Goal: Task Accomplishment & Management: Manage account settings

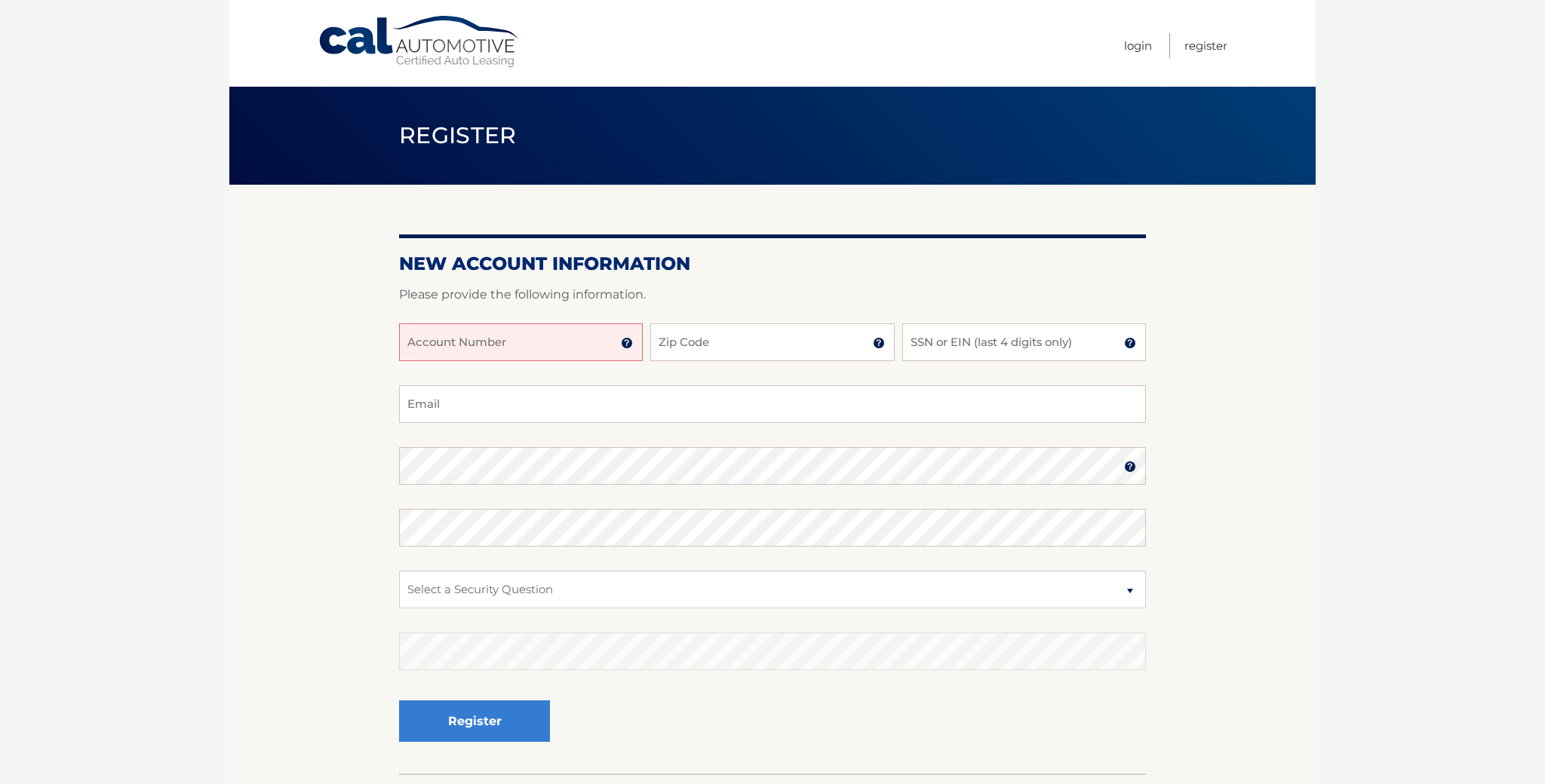
click at [565, 346] on input "Account Number" at bounding box center [521, 342] width 244 height 38
type input "44455993338"
click at [782, 356] on input "Zip Code" at bounding box center [772, 342] width 244 height 38
type input "10016"
click at [995, 350] on input "SSN or EIN (last 4 digits only)" at bounding box center [1024, 342] width 244 height 38
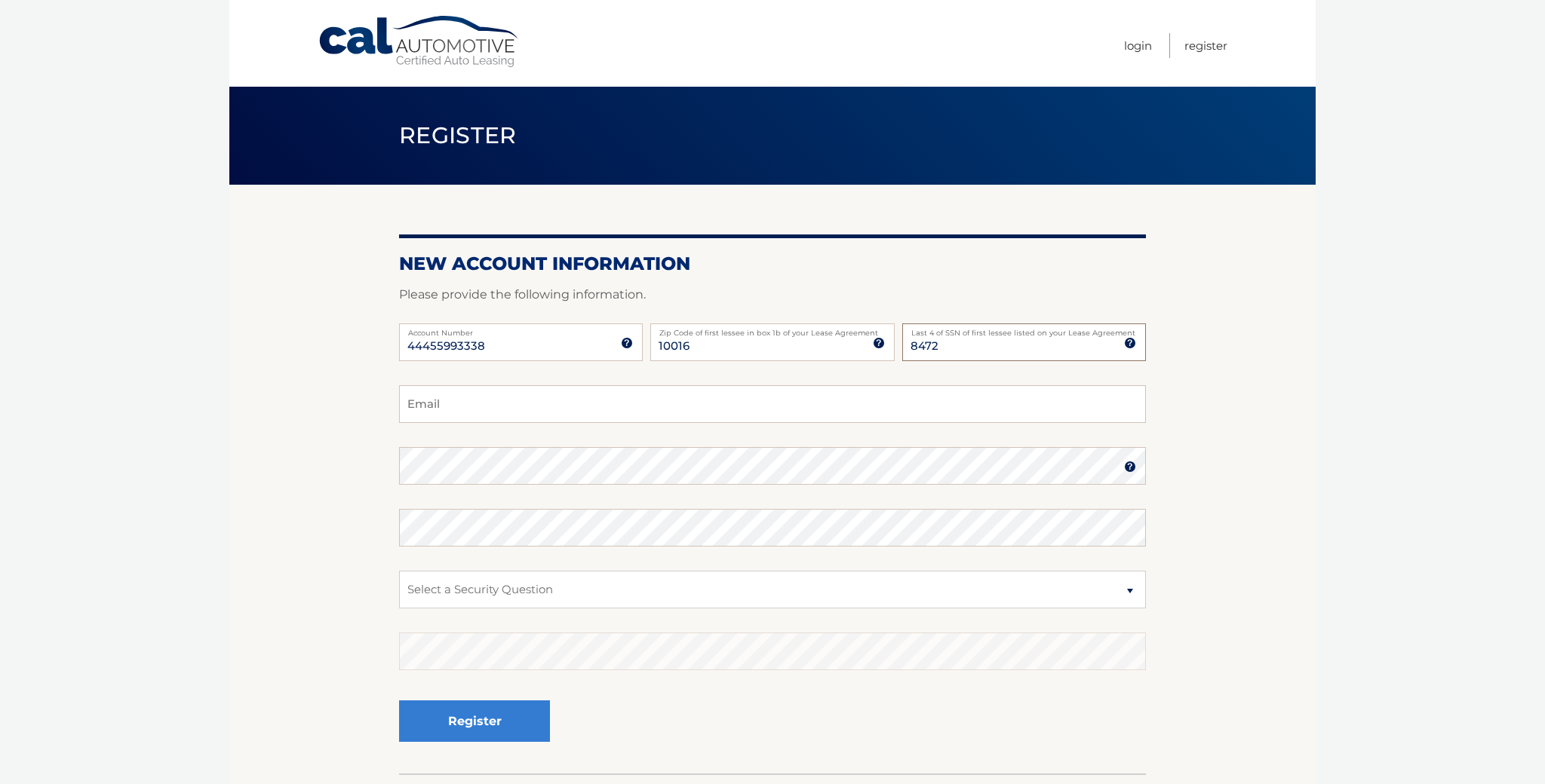
type input "8472"
click at [523, 411] on input "Email" at bounding box center [772, 404] width 747 height 38
type input "Waverly77@aol.com"
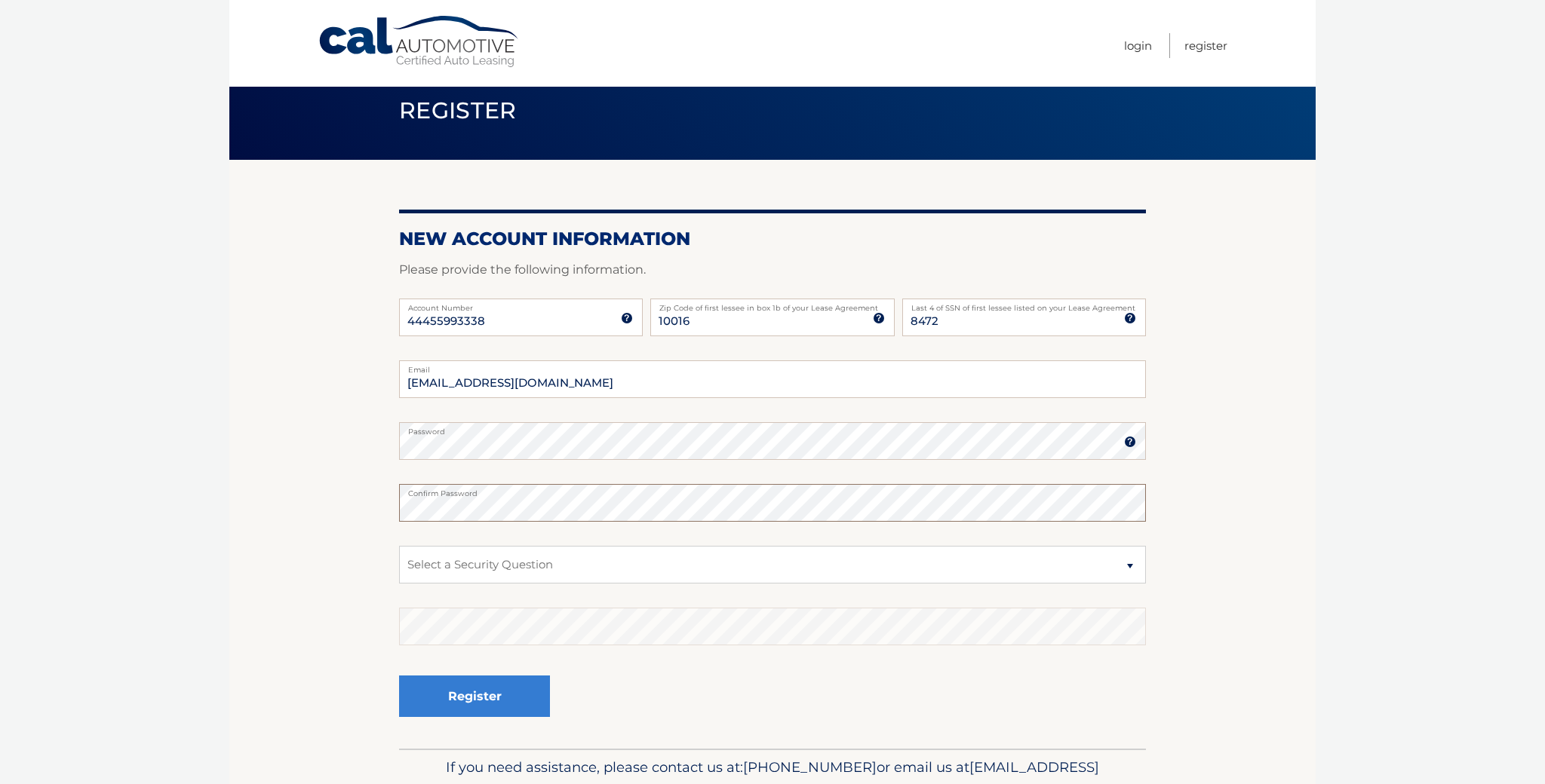
scroll to position [13, 0]
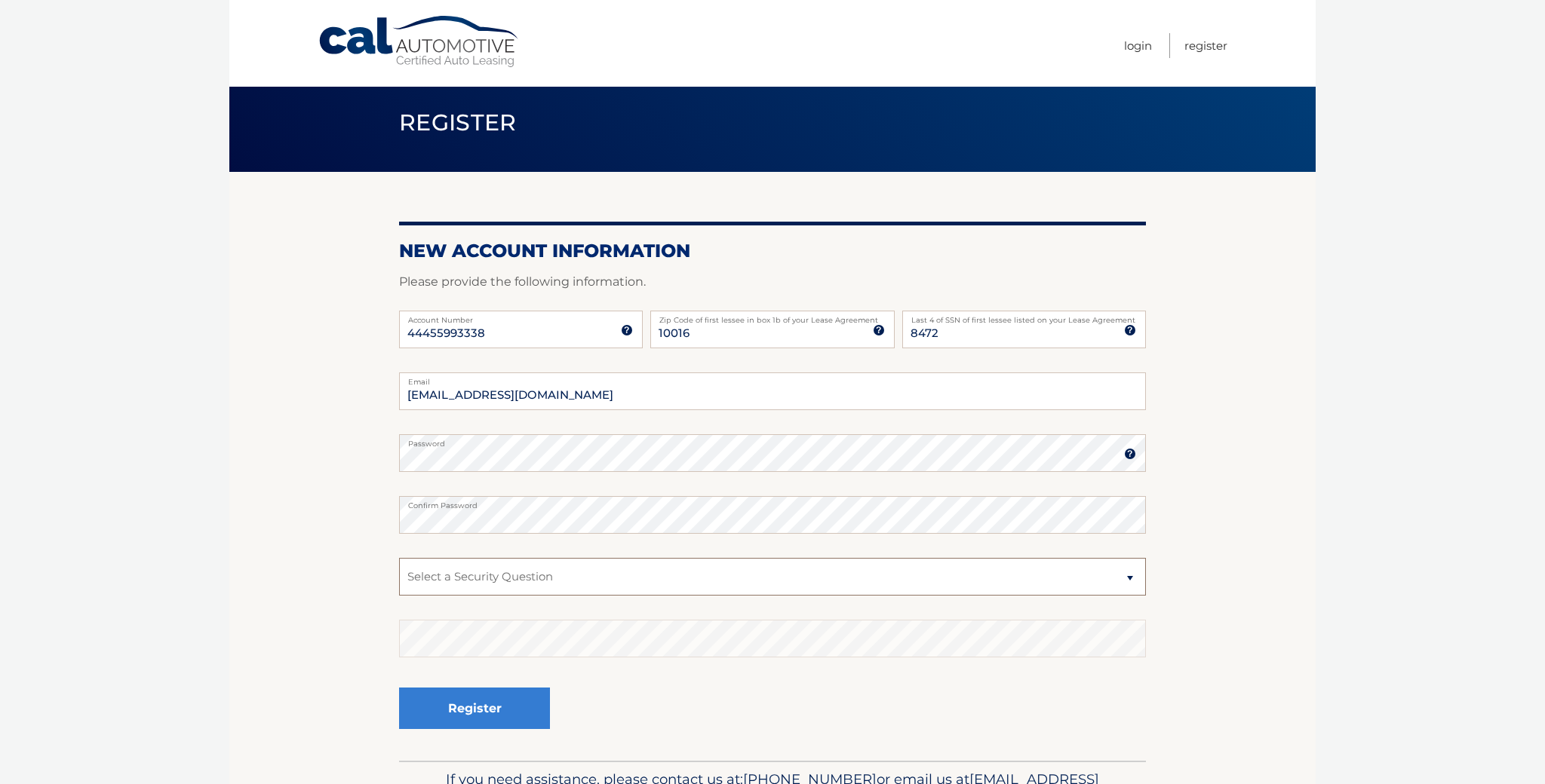
select select "1"
click option "What was the name of your elementary school?" at bounding box center [0, 0] width 0 height 0
click at [494, 706] on button "Register" at bounding box center [474, 708] width 151 height 41
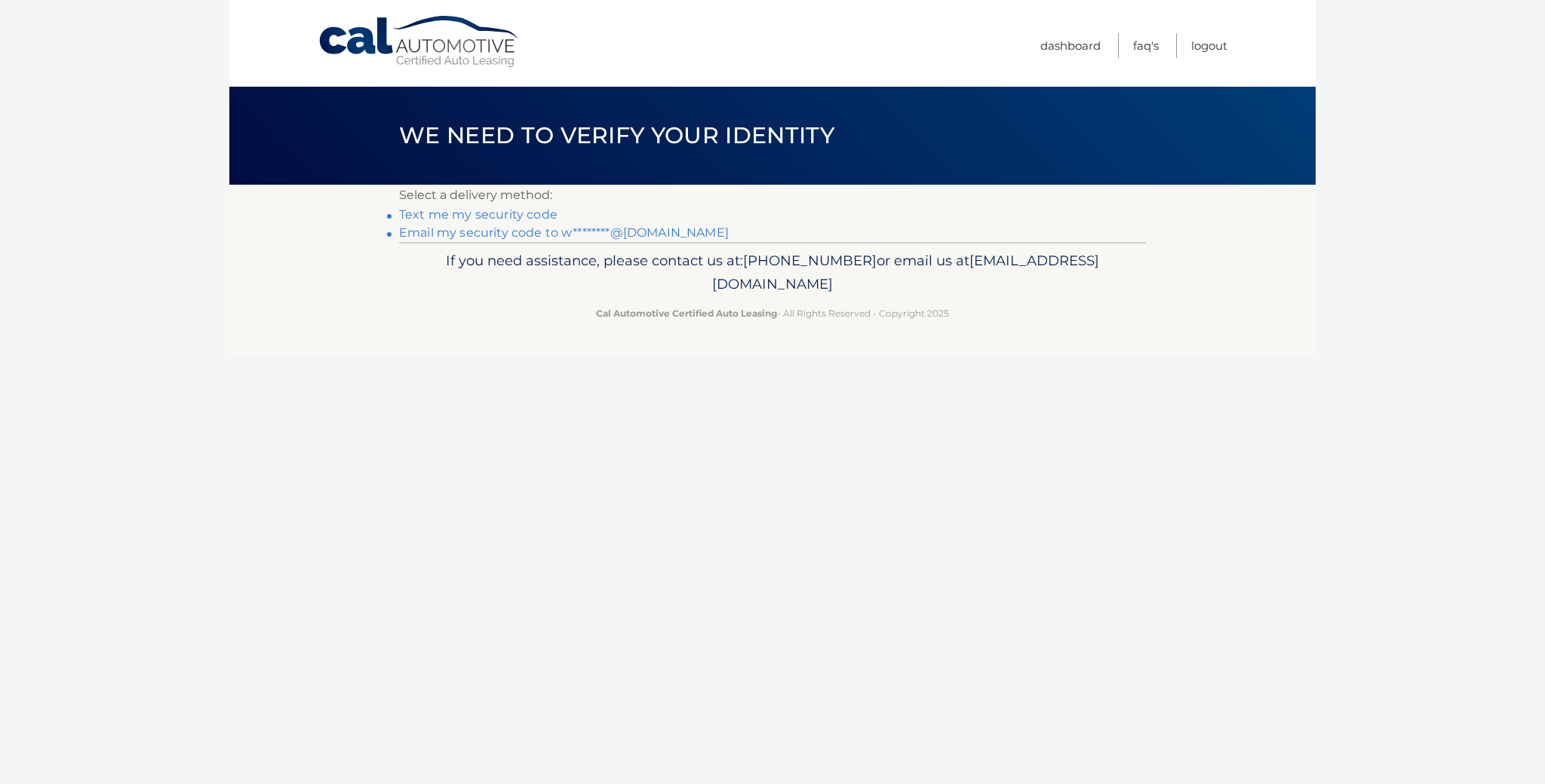
click at [500, 332] on footer "If you need assistance, please contact us at: 609-807-3200 or email us at Custo…" at bounding box center [773, 299] width 1087 height 114
click at [496, 216] on link "Text me my security code" at bounding box center [478, 214] width 158 height 14
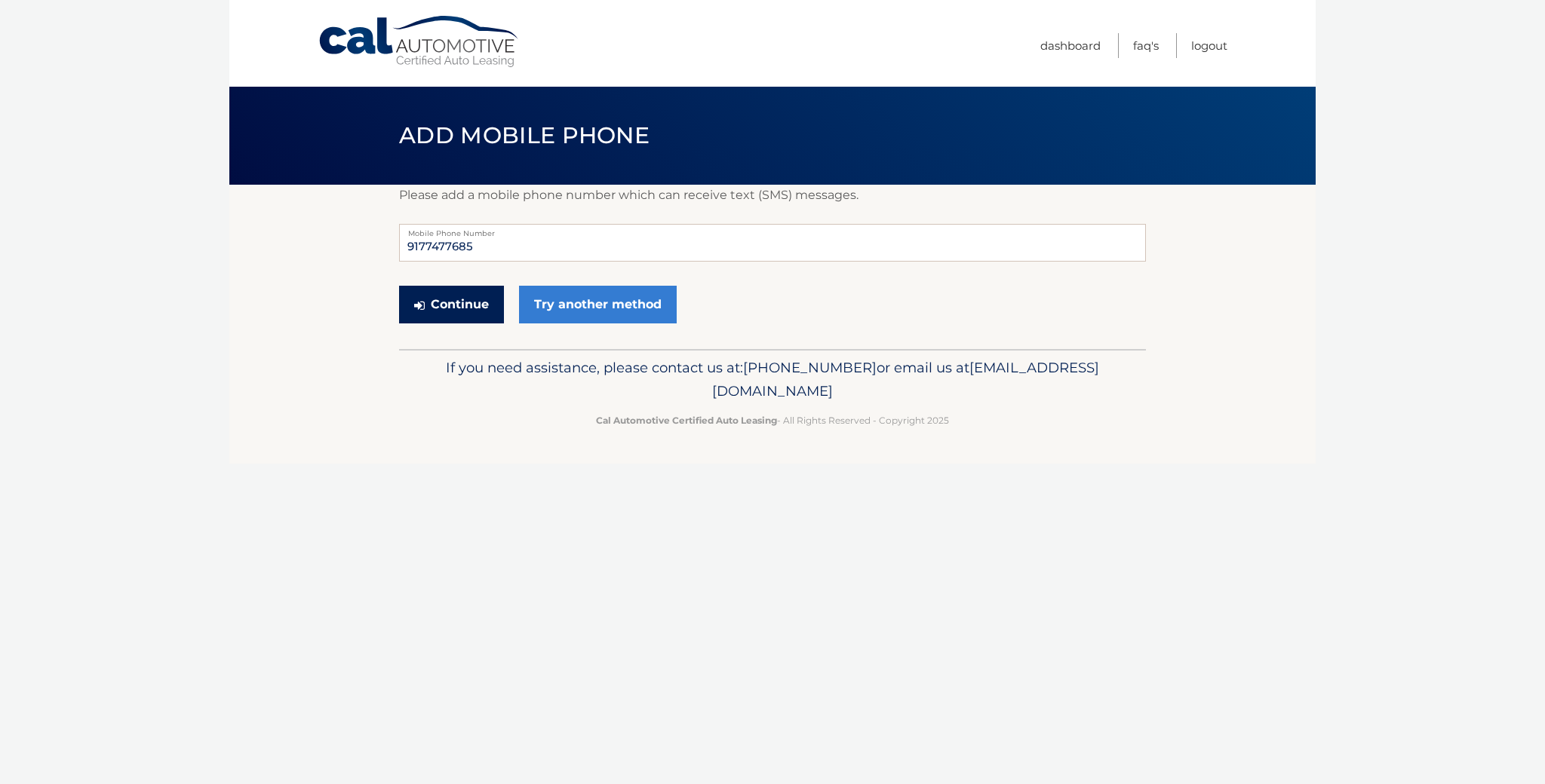
click at [475, 303] on button "Continue" at bounding box center [451, 304] width 105 height 38
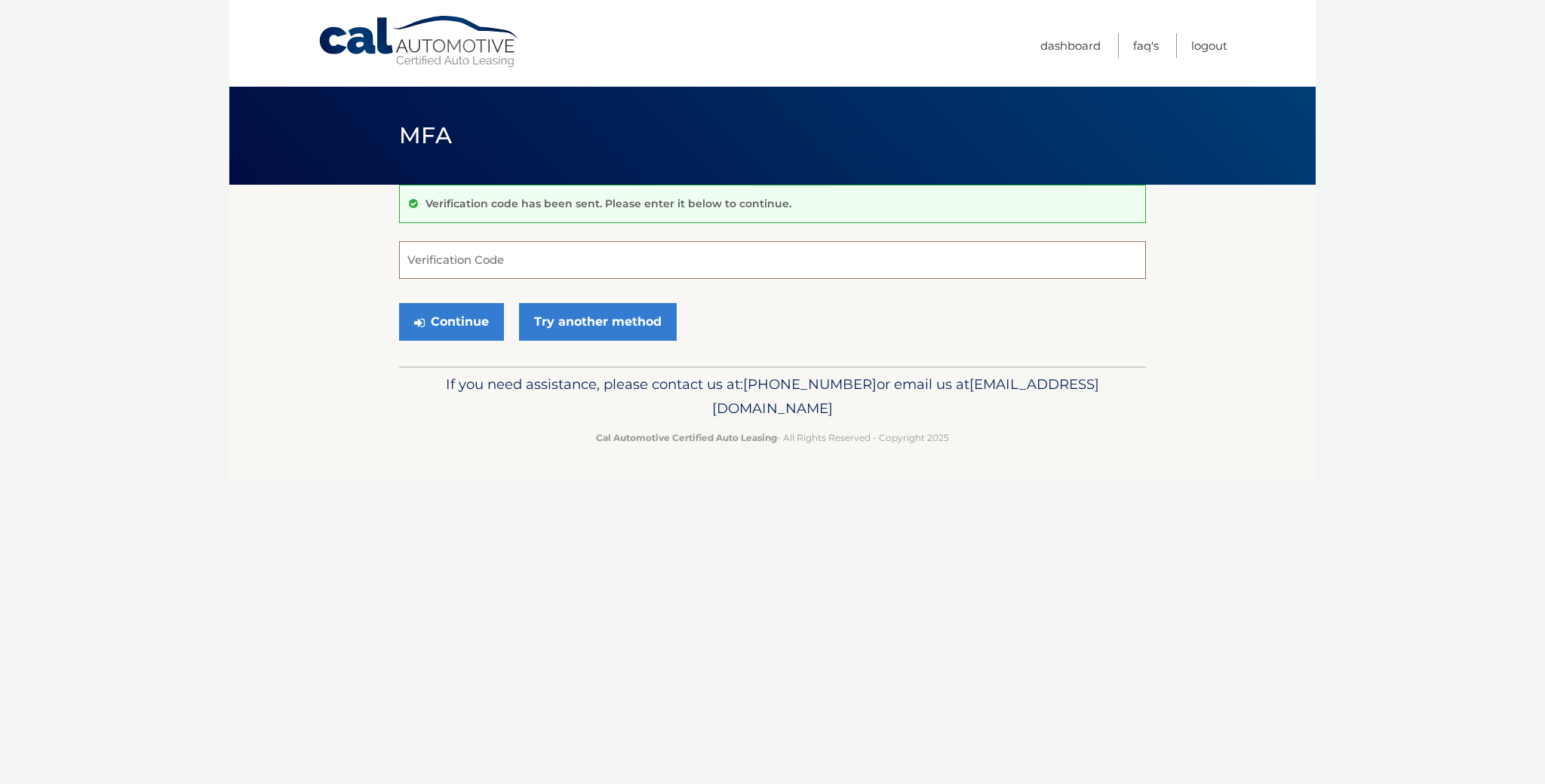
click at [501, 267] on input "Verification Code" at bounding box center [772, 260] width 747 height 38
type input "963331"
click at [477, 320] on button "Continue" at bounding box center [451, 322] width 105 height 38
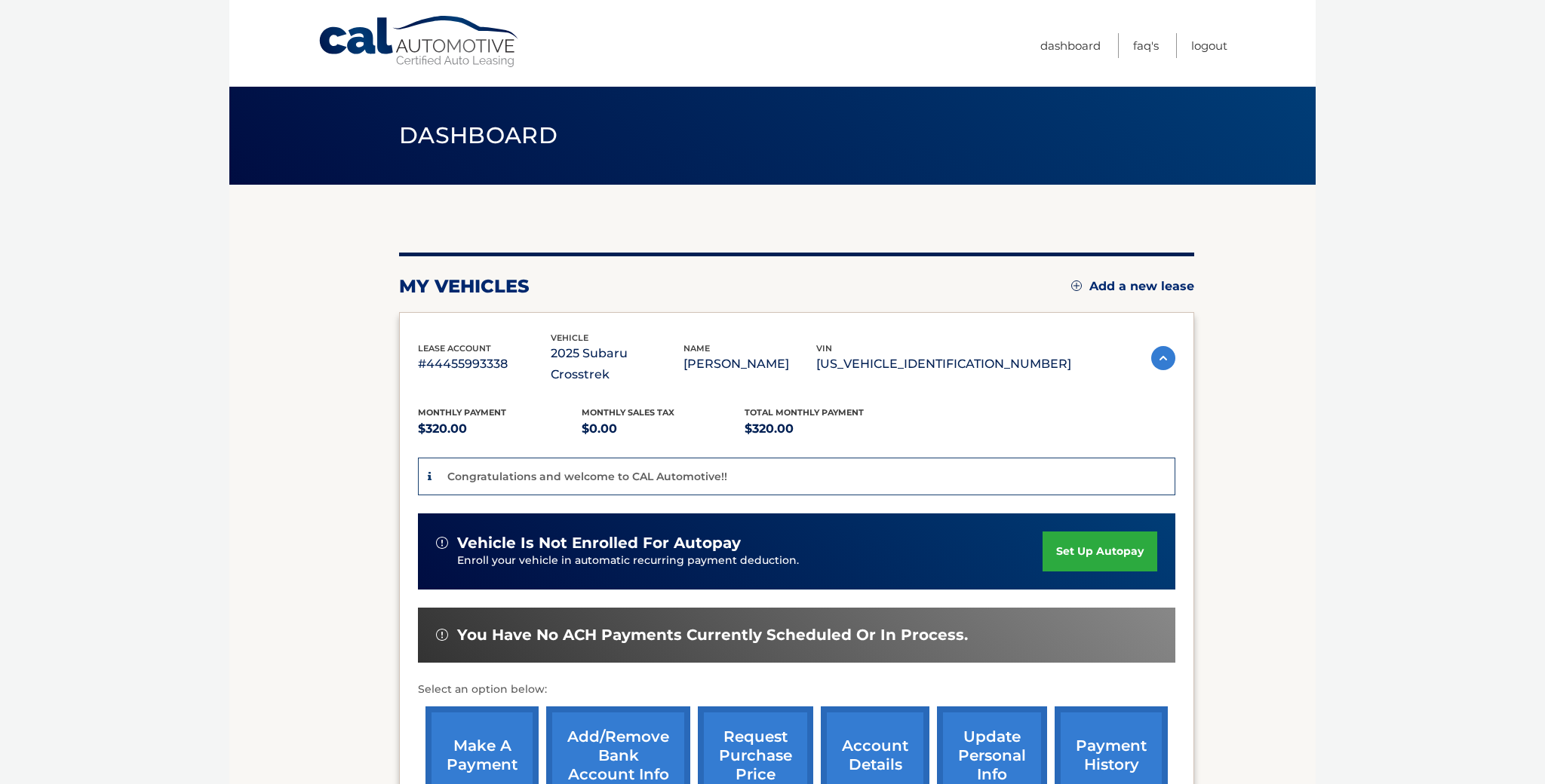
click at [1097, 531] on link "set up autopay" at bounding box center [1100, 551] width 114 height 40
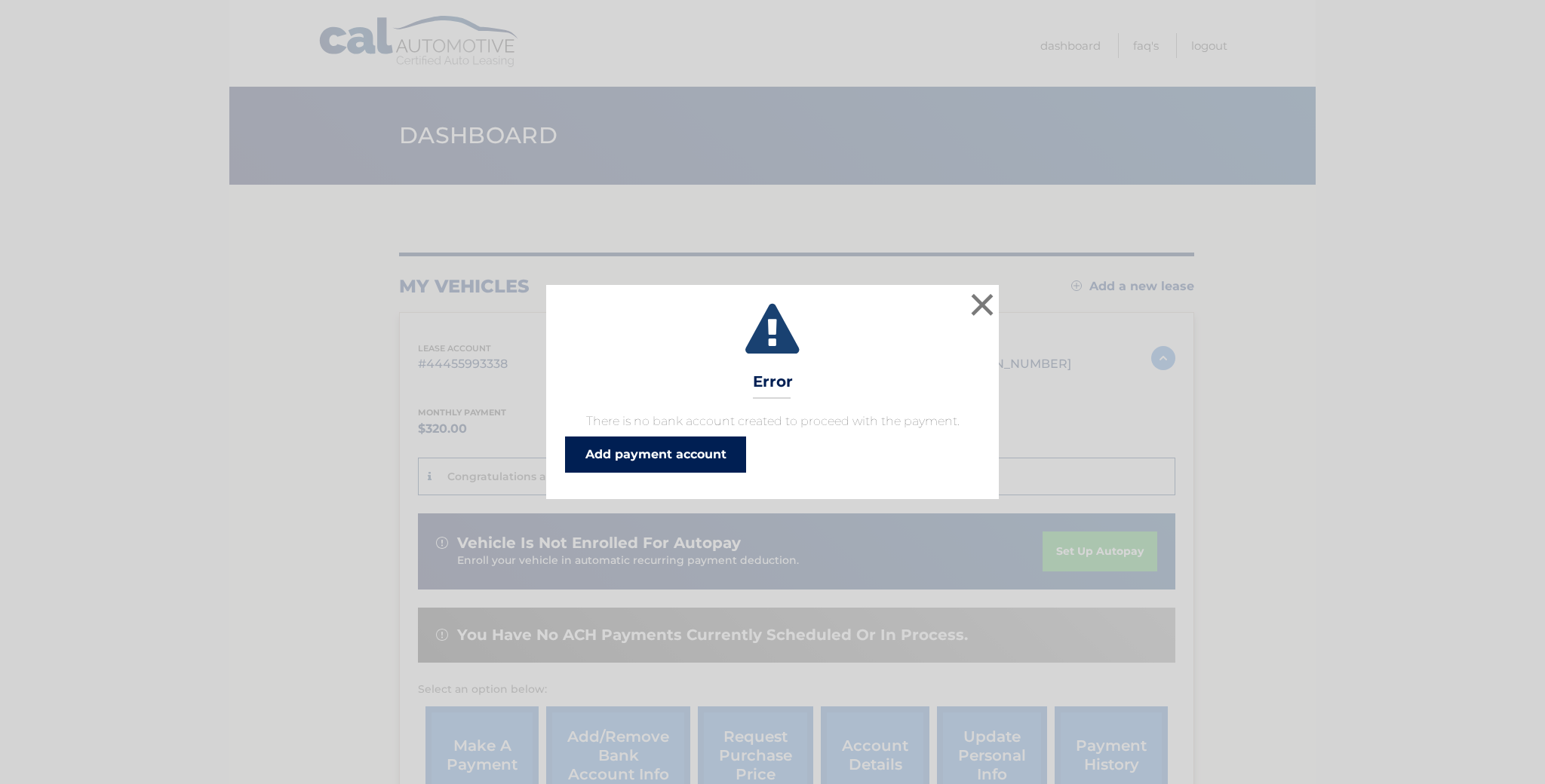
click at [648, 451] on link "Add payment account" at bounding box center [655, 455] width 181 height 36
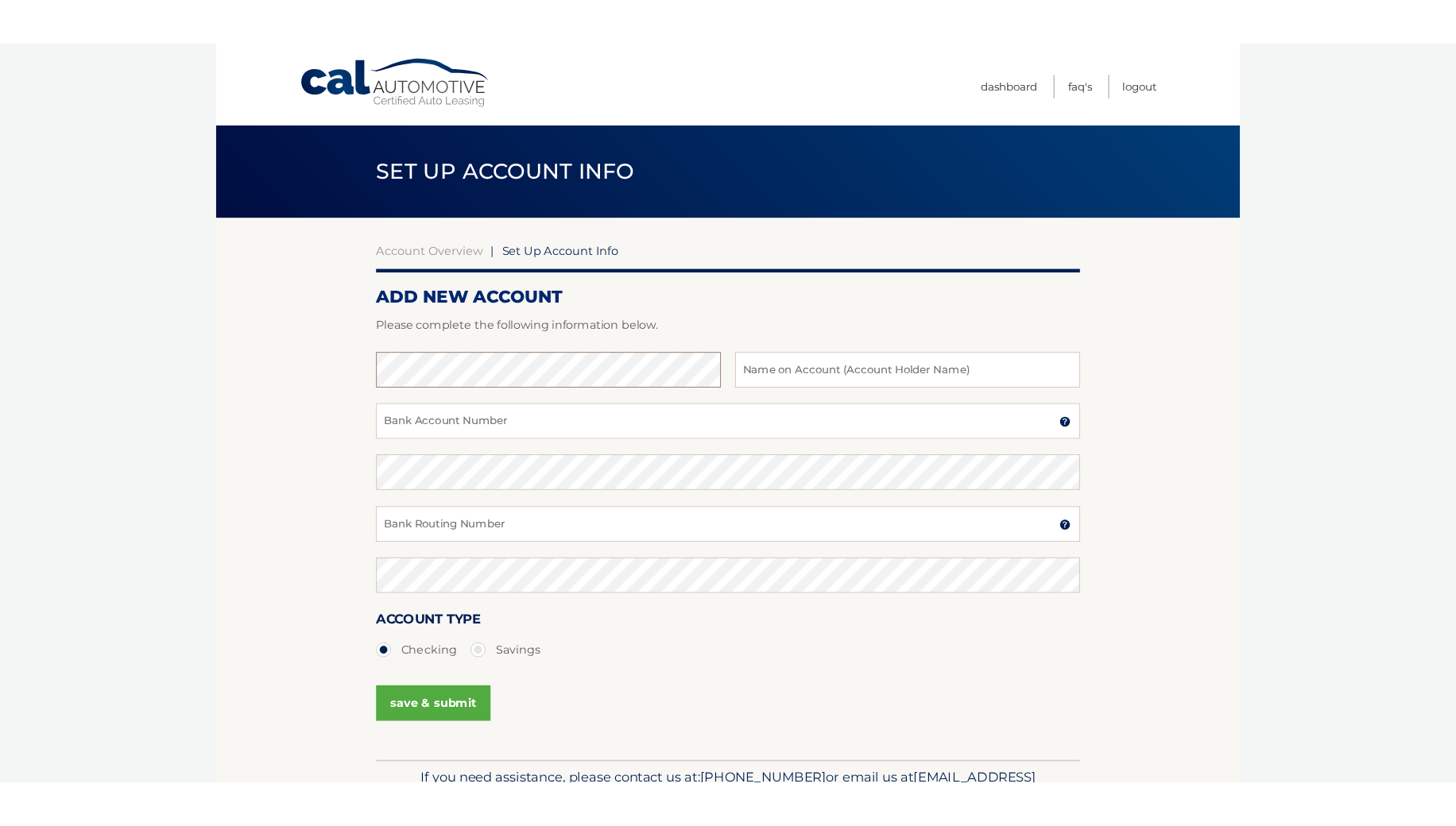
scroll to position [2, 0]
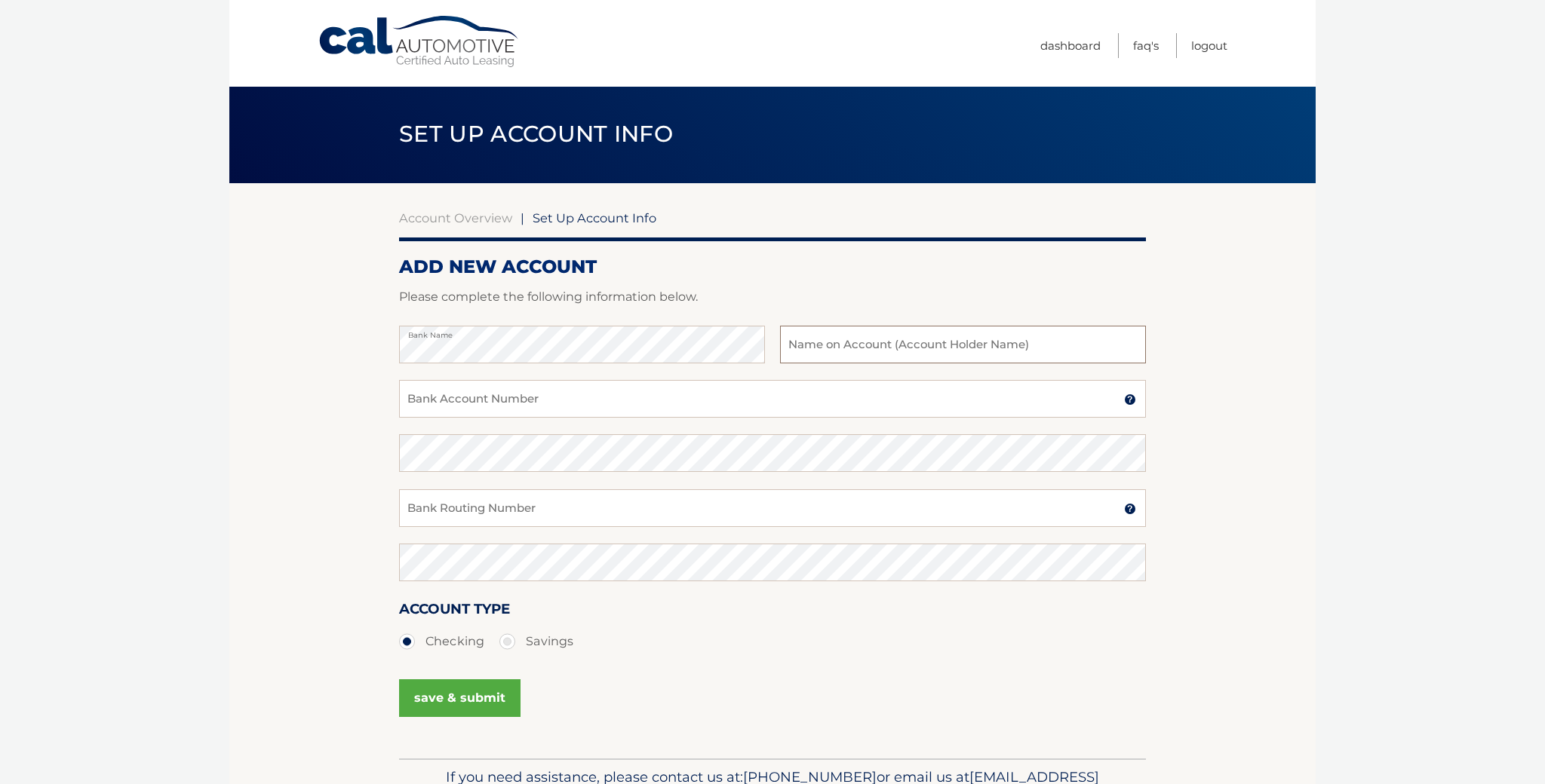
click at [984, 360] on input "text" at bounding box center [963, 345] width 365 height 38
type input "[PERSON_NAME]"
click at [608, 398] on input "Bank Account Number" at bounding box center [772, 399] width 747 height 38
type input "7918253753"
click at [535, 505] on input "Bank Routing Number" at bounding box center [772, 508] width 747 height 38
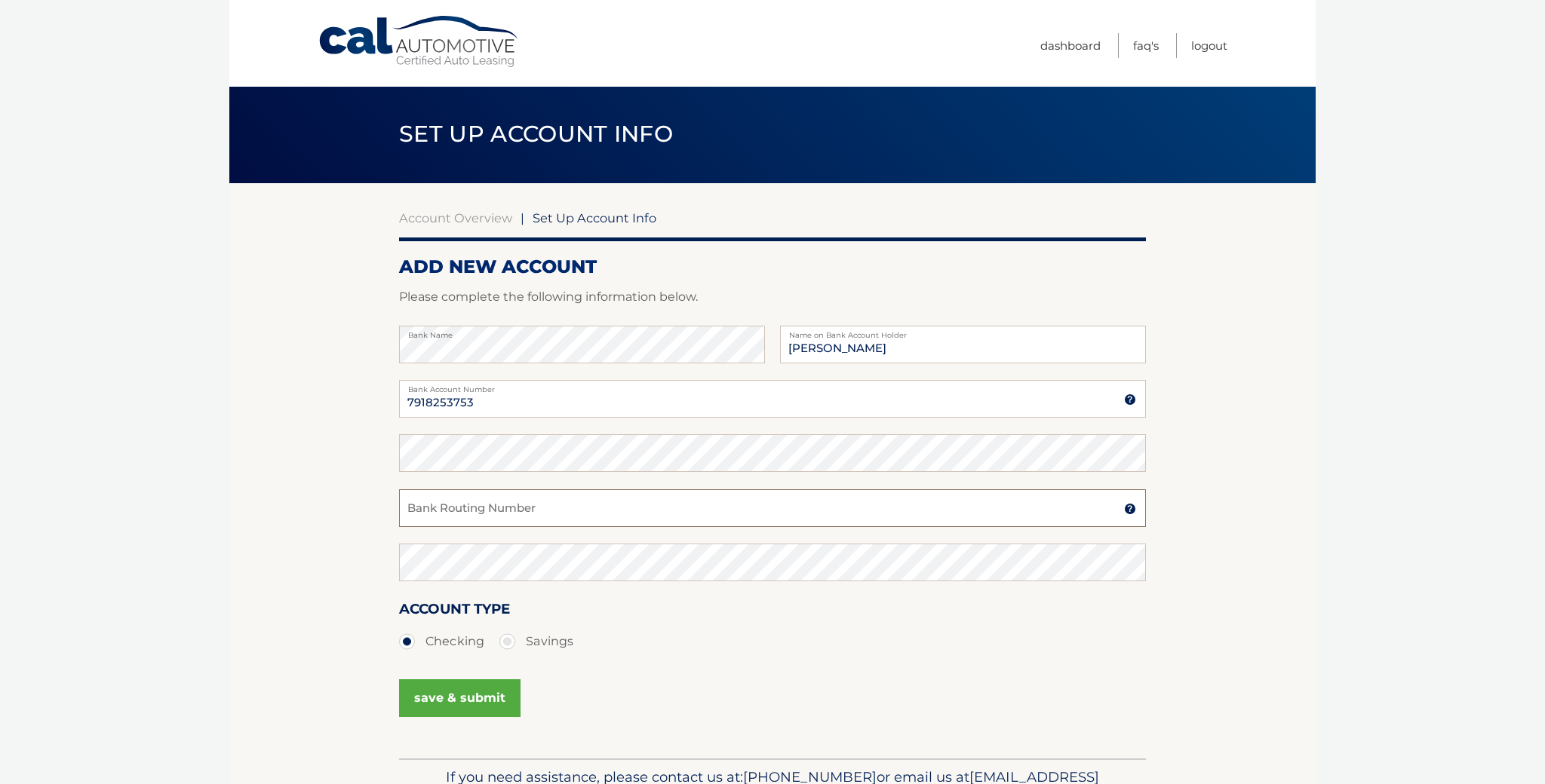
paste input "026013673"
type input "026013673"
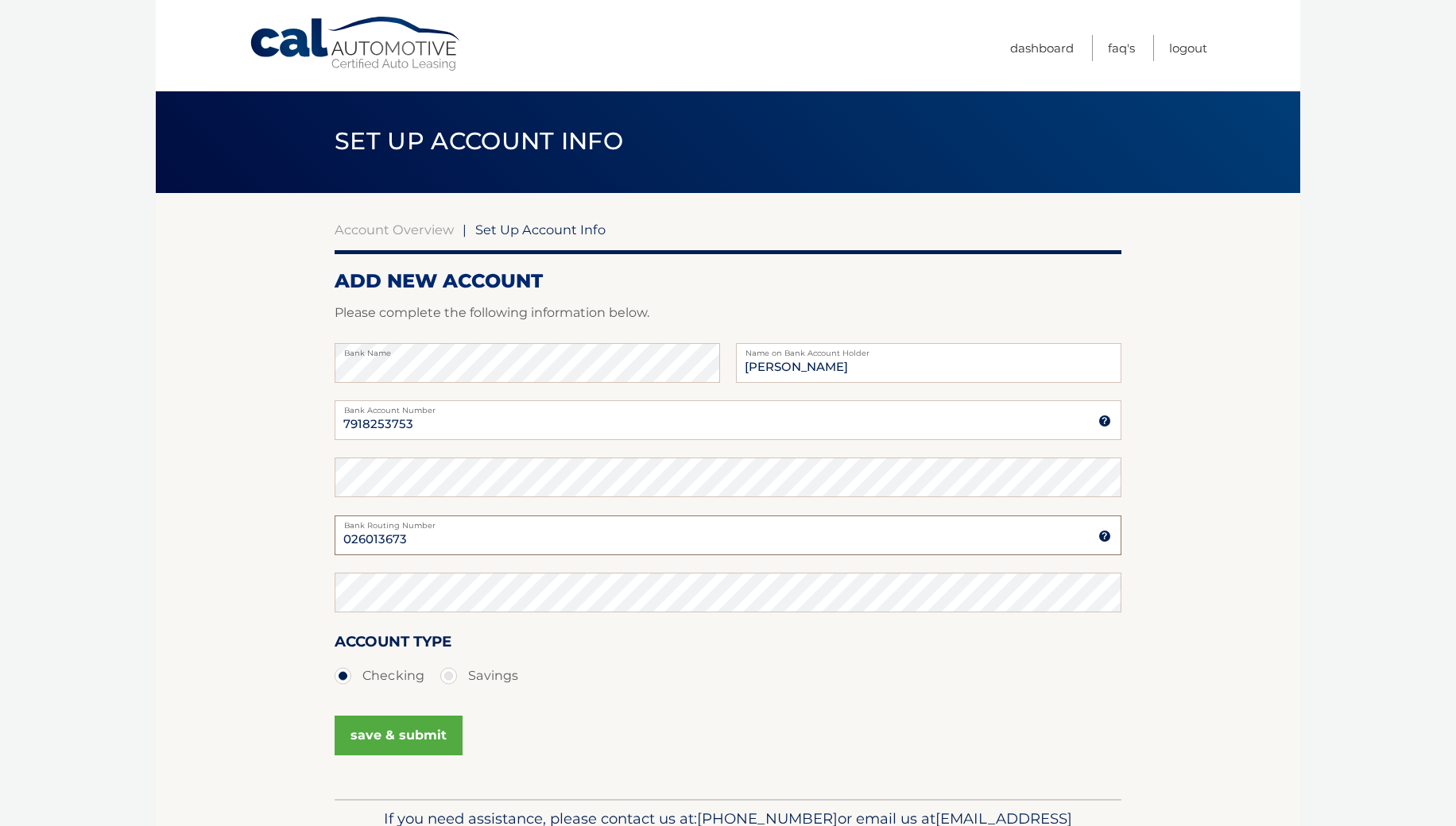
drag, startPoint x: 418, startPoint y: 541, endPoint x: 330, endPoint y: 540, distance: 88.0
click at [335, 540] on input "026013673" at bounding box center [728, 536] width 787 height 40
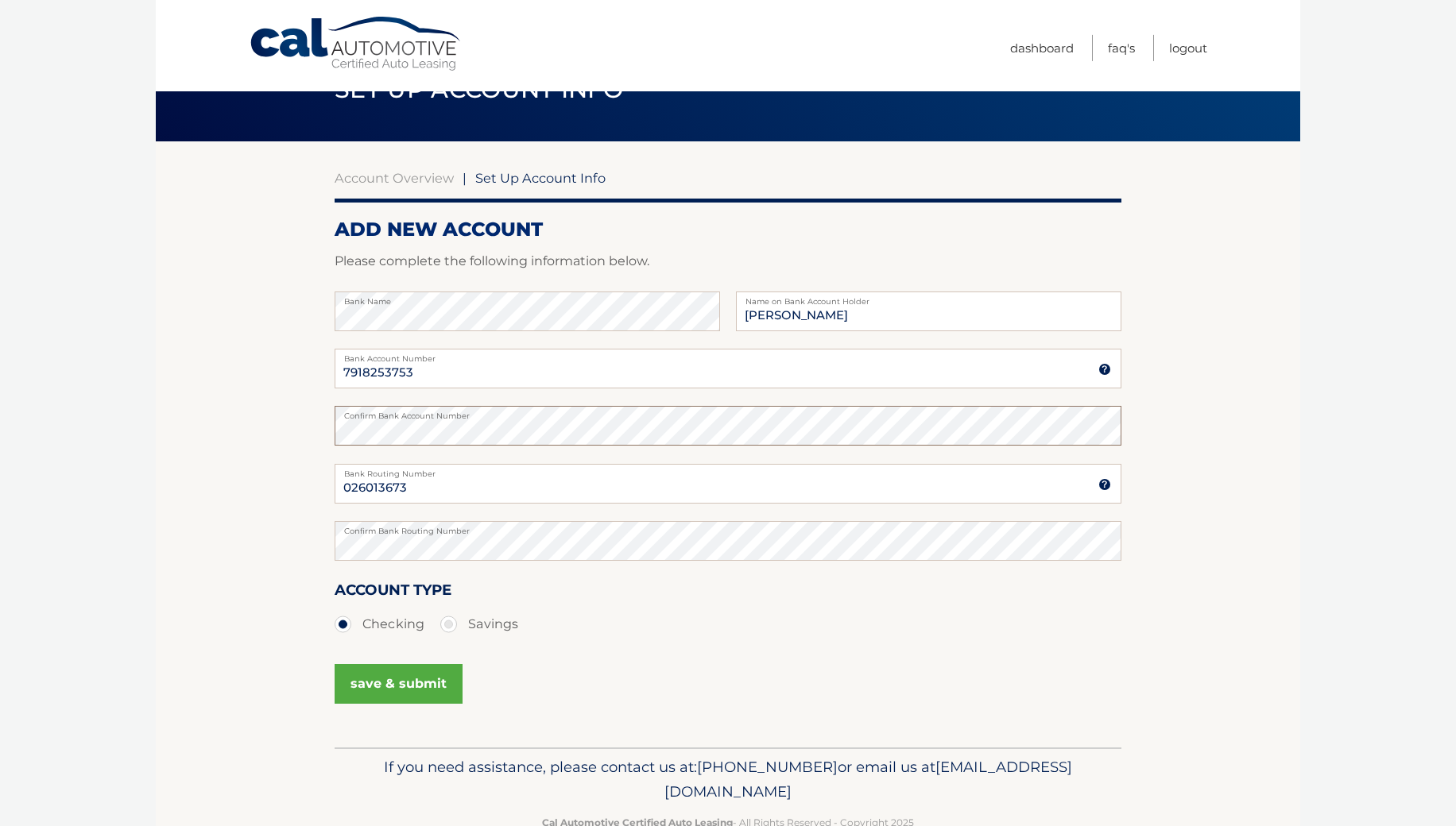
scroll to position [95, 0]
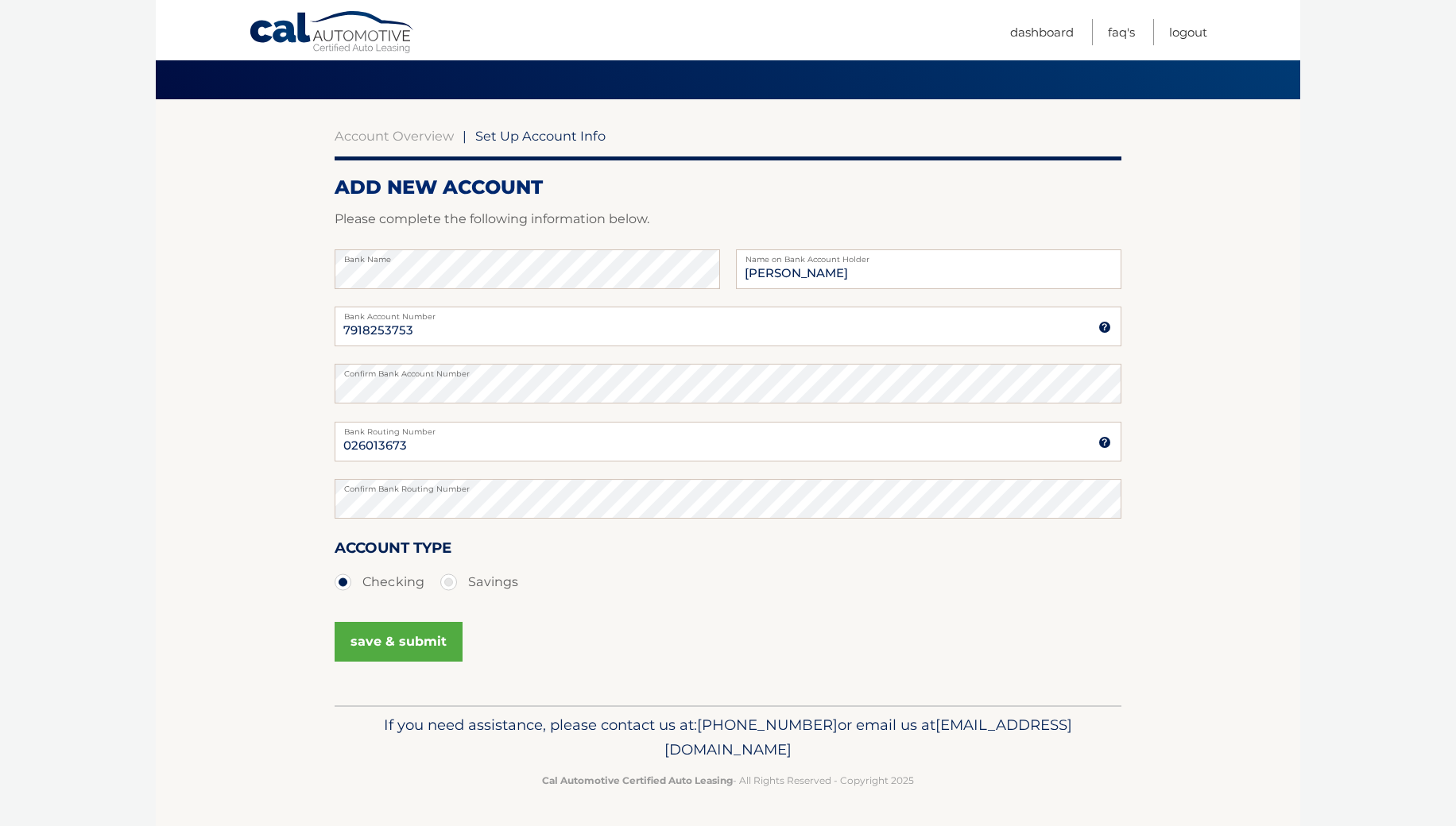
click at [391, 644] on button "save & submit" at bounding box center [399, 642] width 128 height 40
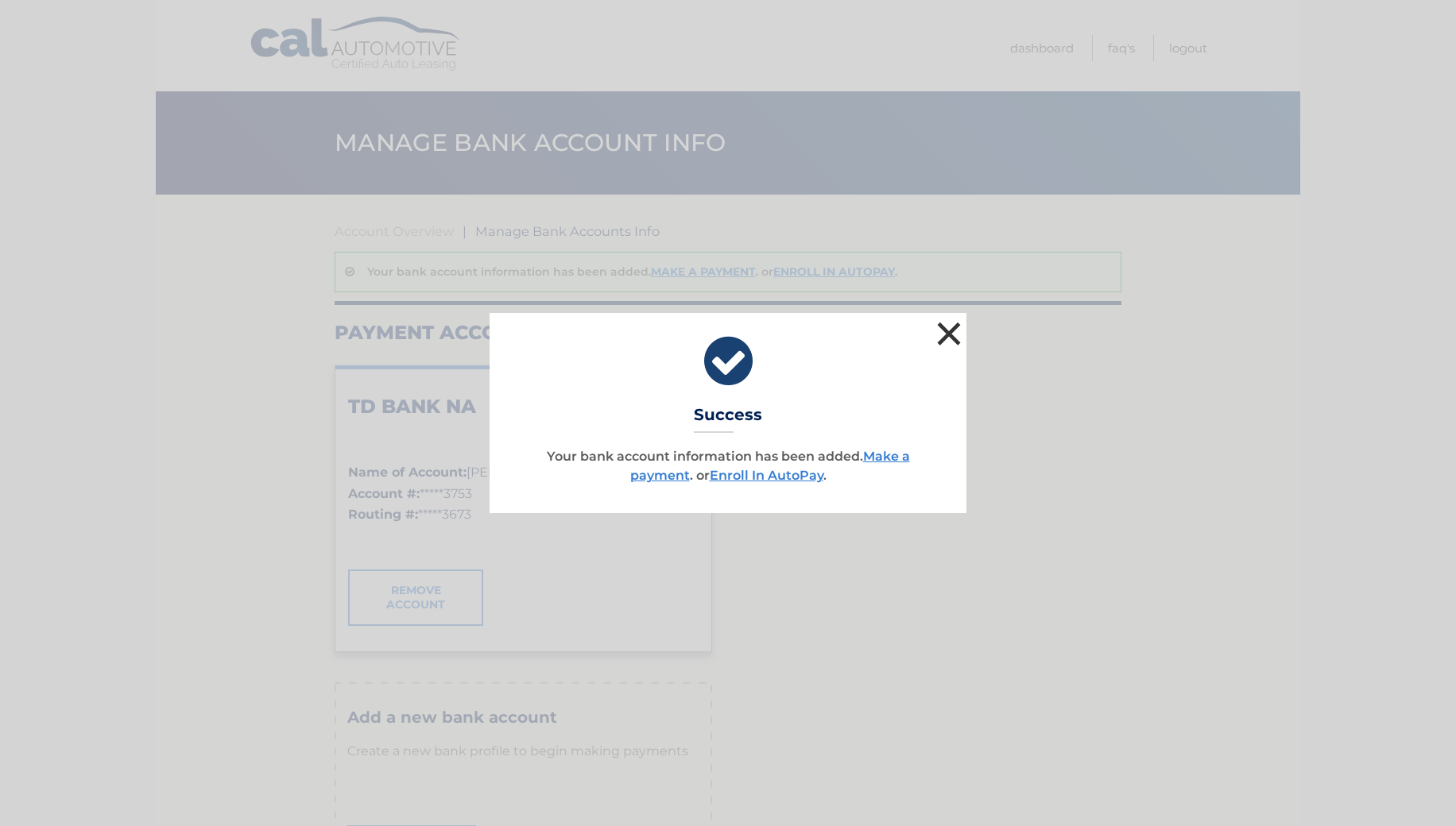
click at [957, 329] on button "×" at bounding box center [949, 334] width 32 height 32
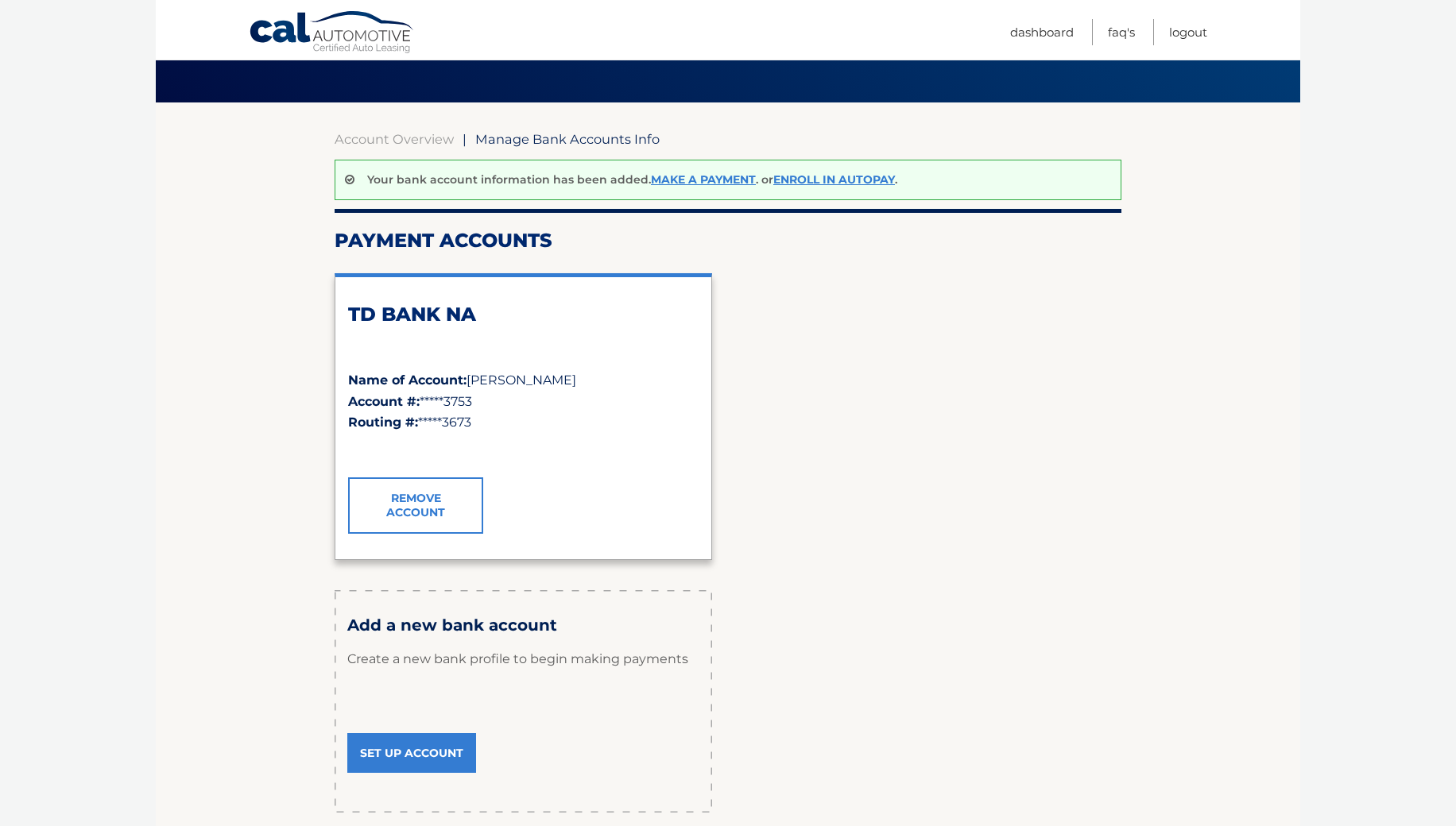
scroll to position [83, 0]
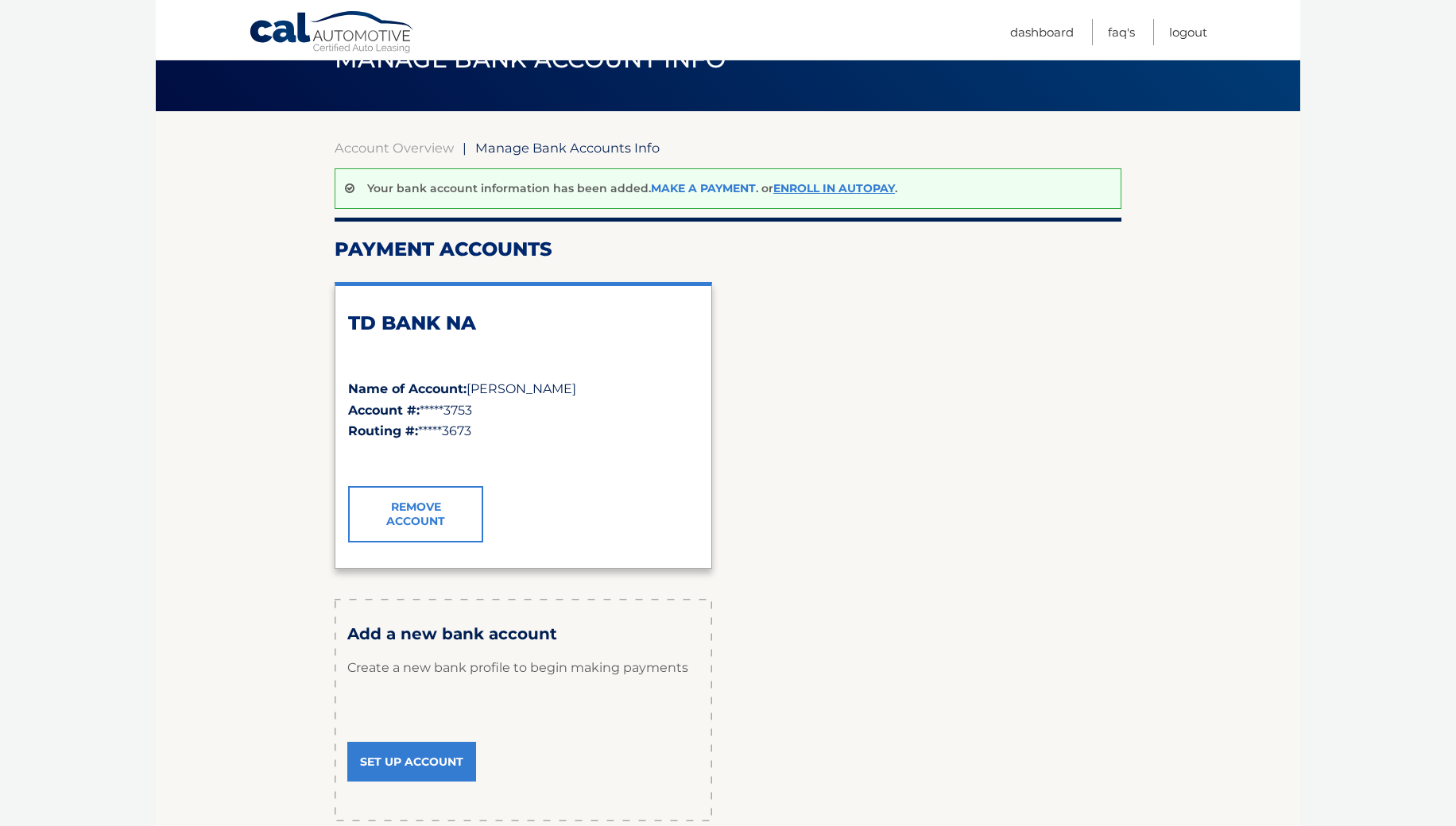
click at [660, 188] on link "Make a payment" at bounding box center [703, 188] width 105 height 14
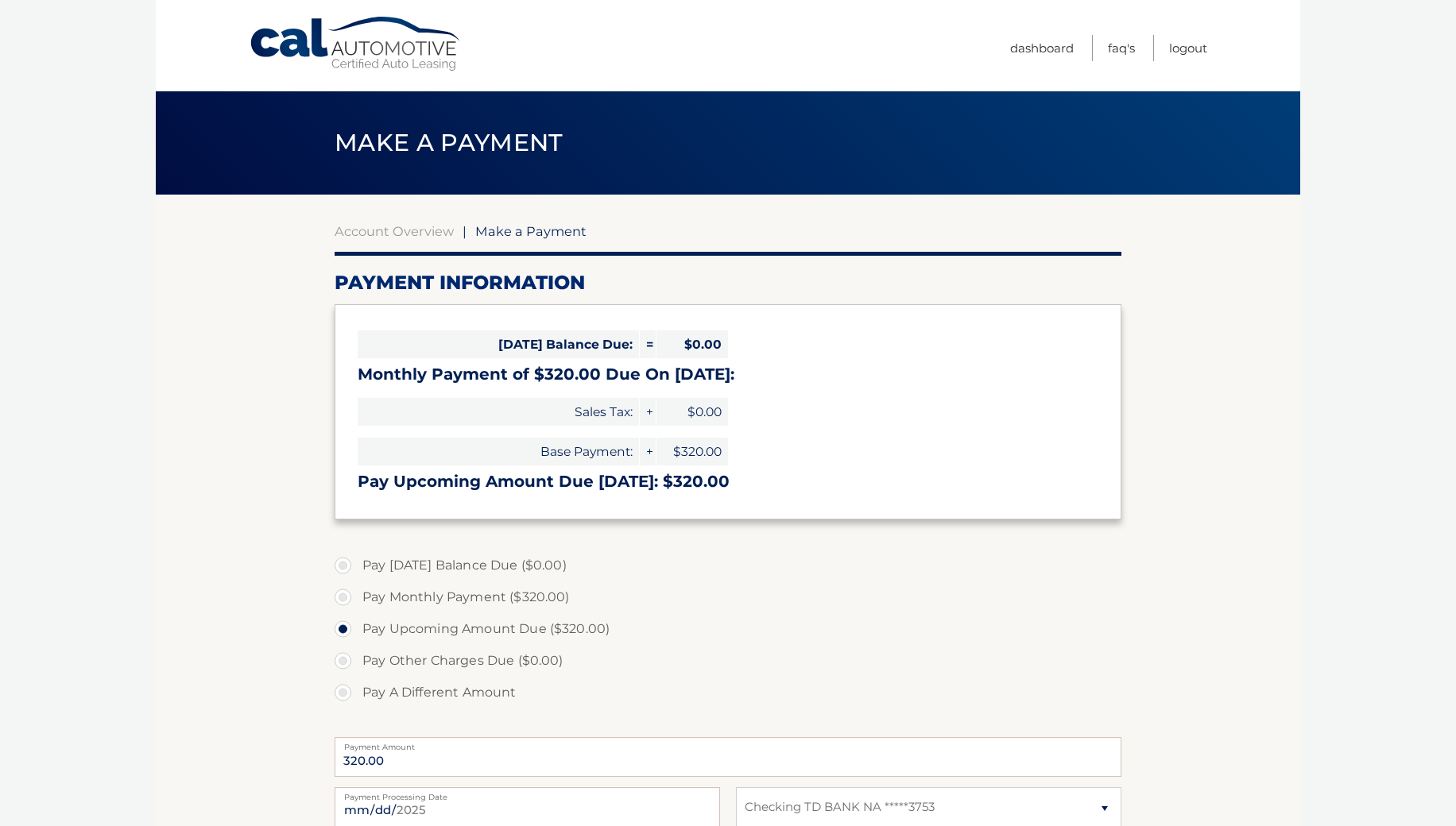
select select "NzgzY2RkMjUtMjc3Yy00NTVmLWEzYzItMDYzZTdiZDhjMzM1"
click at [886, 654] on label "Pay Other Charges Due ($0.00)" at bounding box center [728, 660] width 787 height 32
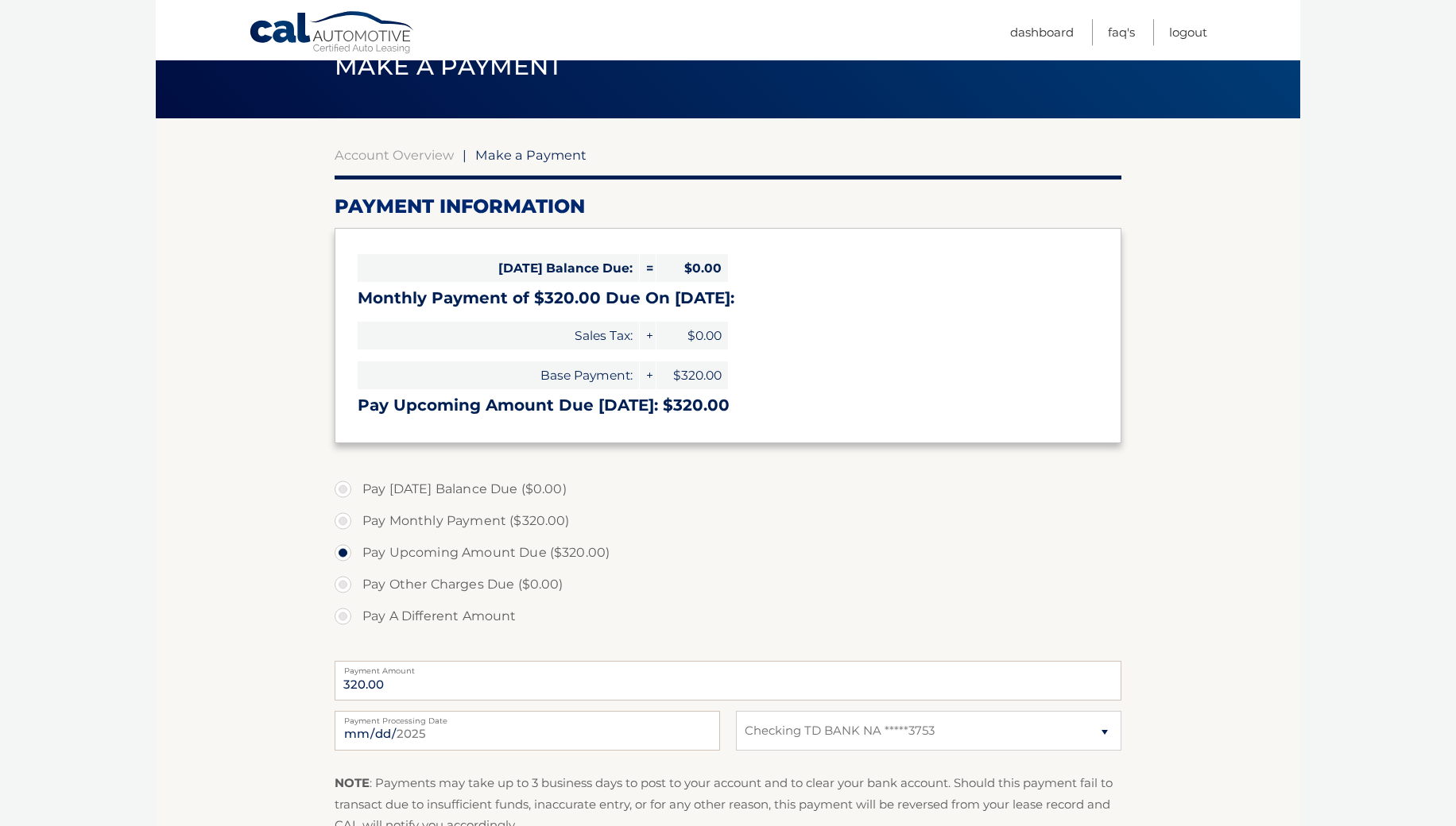
click at [172, 351] on section "Account Overview | Make a Payment Payment Information Today's Balance Due: = $0…" at bounding box center [728, 529] width 1145 height 820
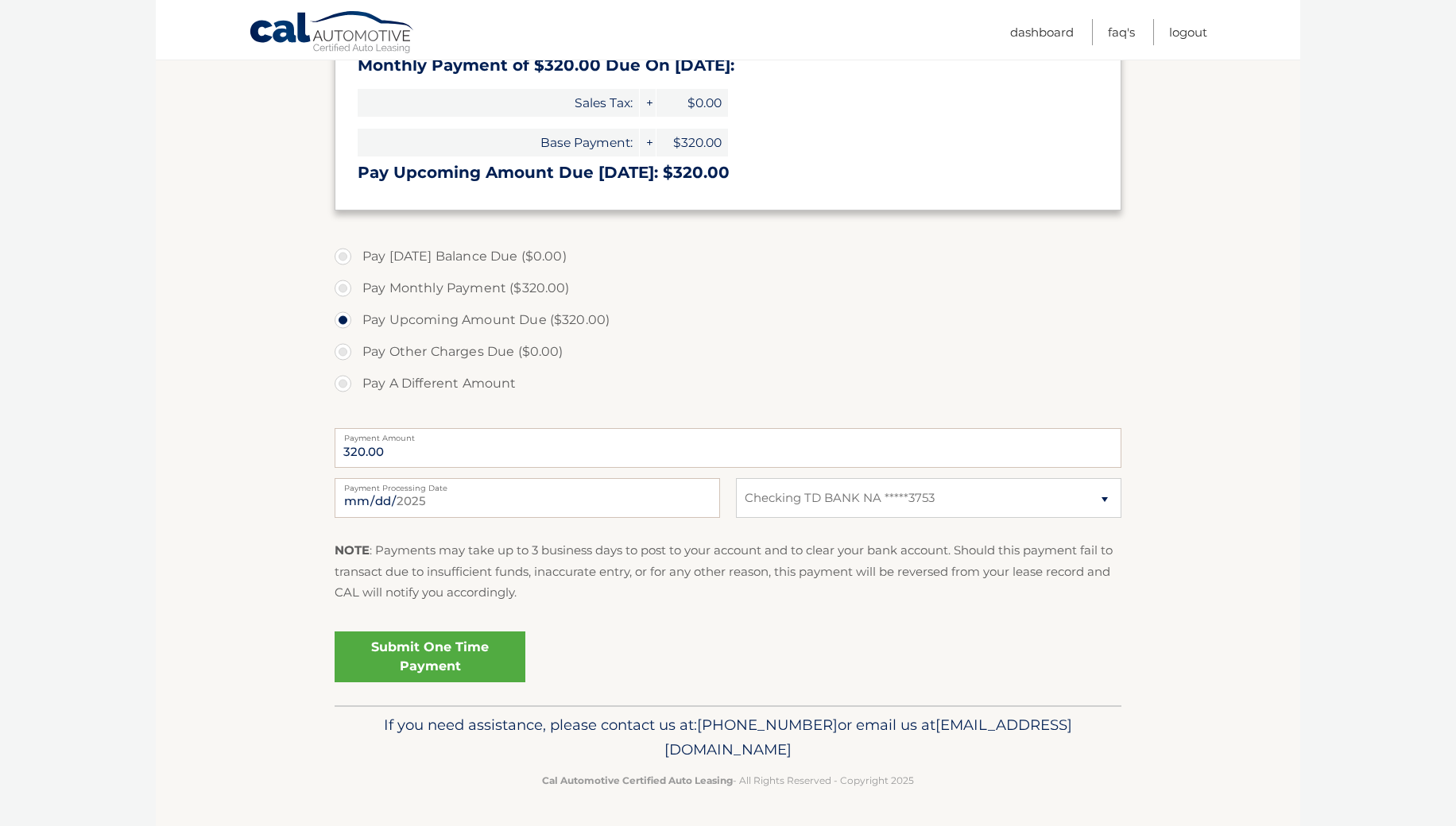
scroll to position [0, 0]
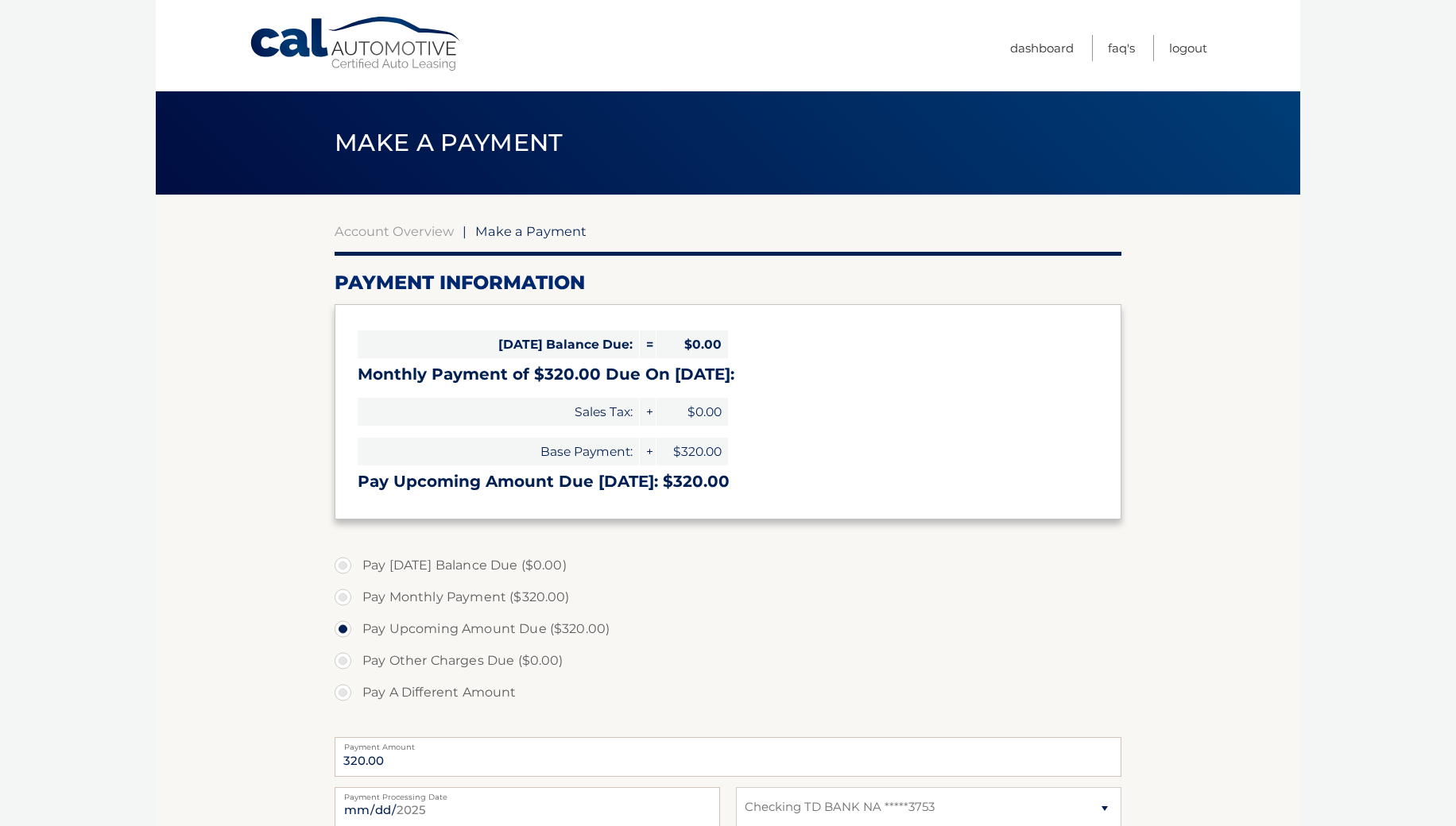
drag, startPoint x: 349, startPoint y: 565, endPoint x: 424, endPoint y: 578, distance: 76.1
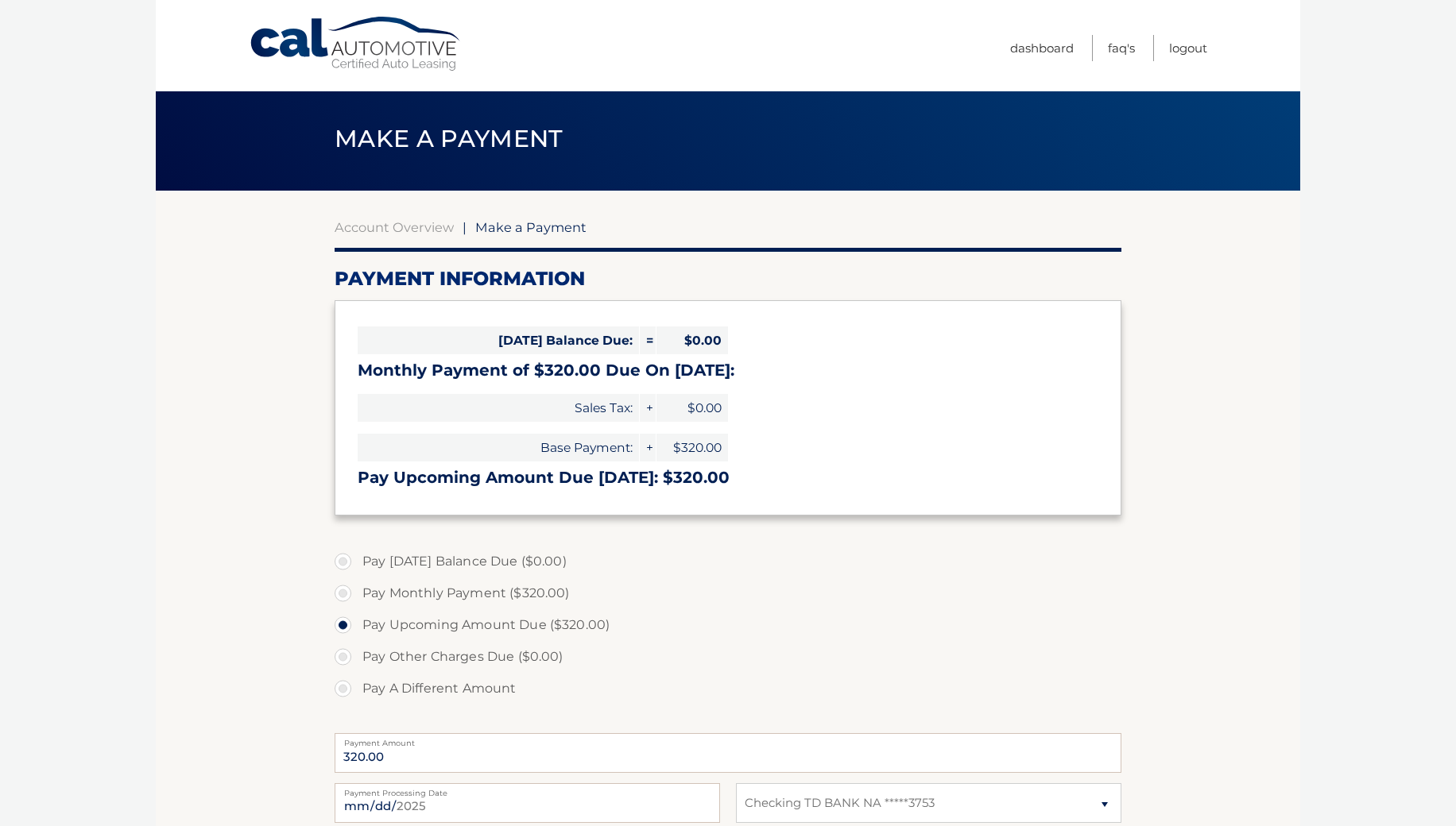
click at [341, 565] on label "Pay Today's Balance Due ($0.00)" at bounding box center [728, 562] width 787 height 32
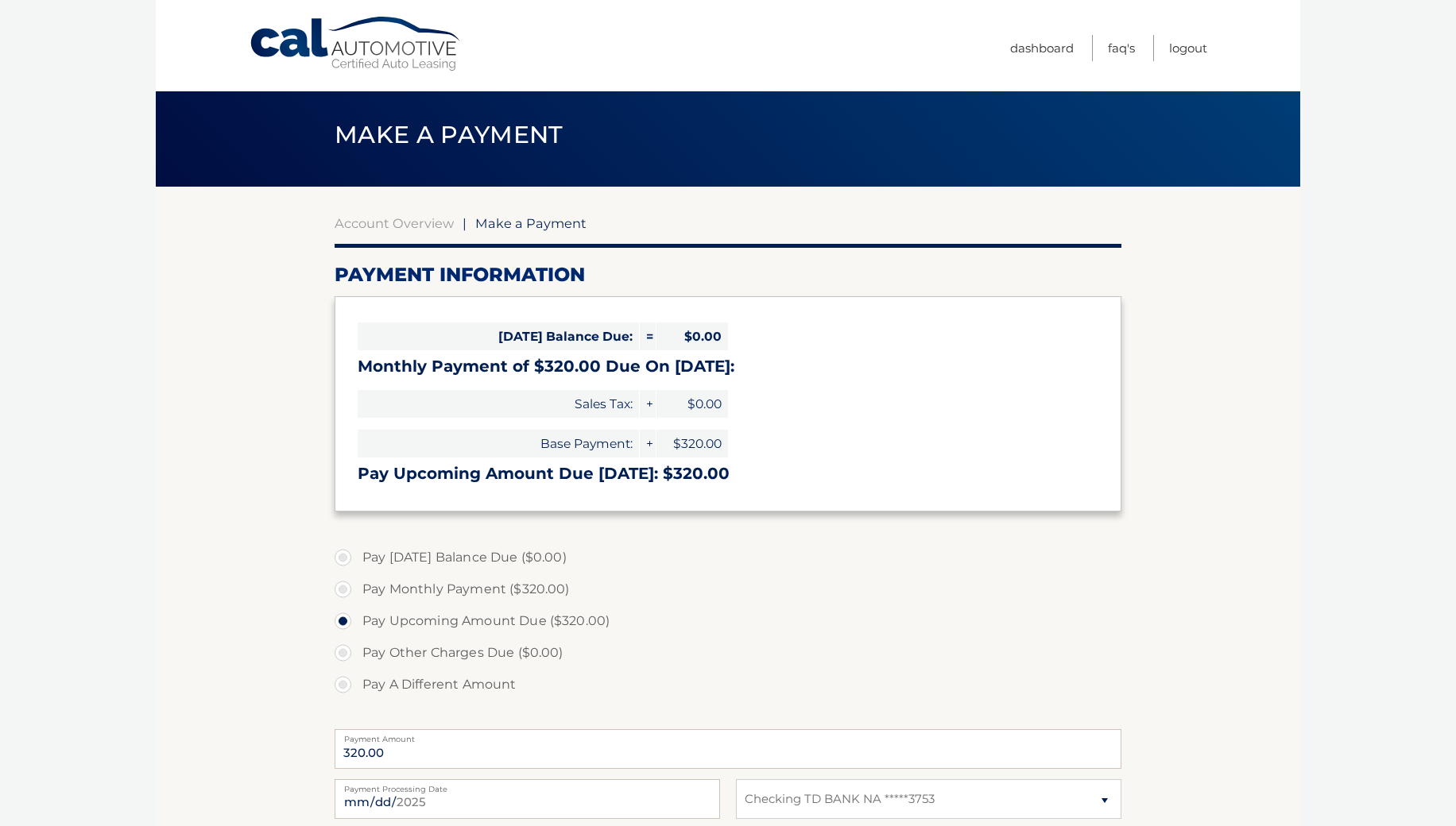
click at [344, 561] on label "Pay Today's Balance Due ($0.00)" at bounding box center [728, 557] width 787 height 32
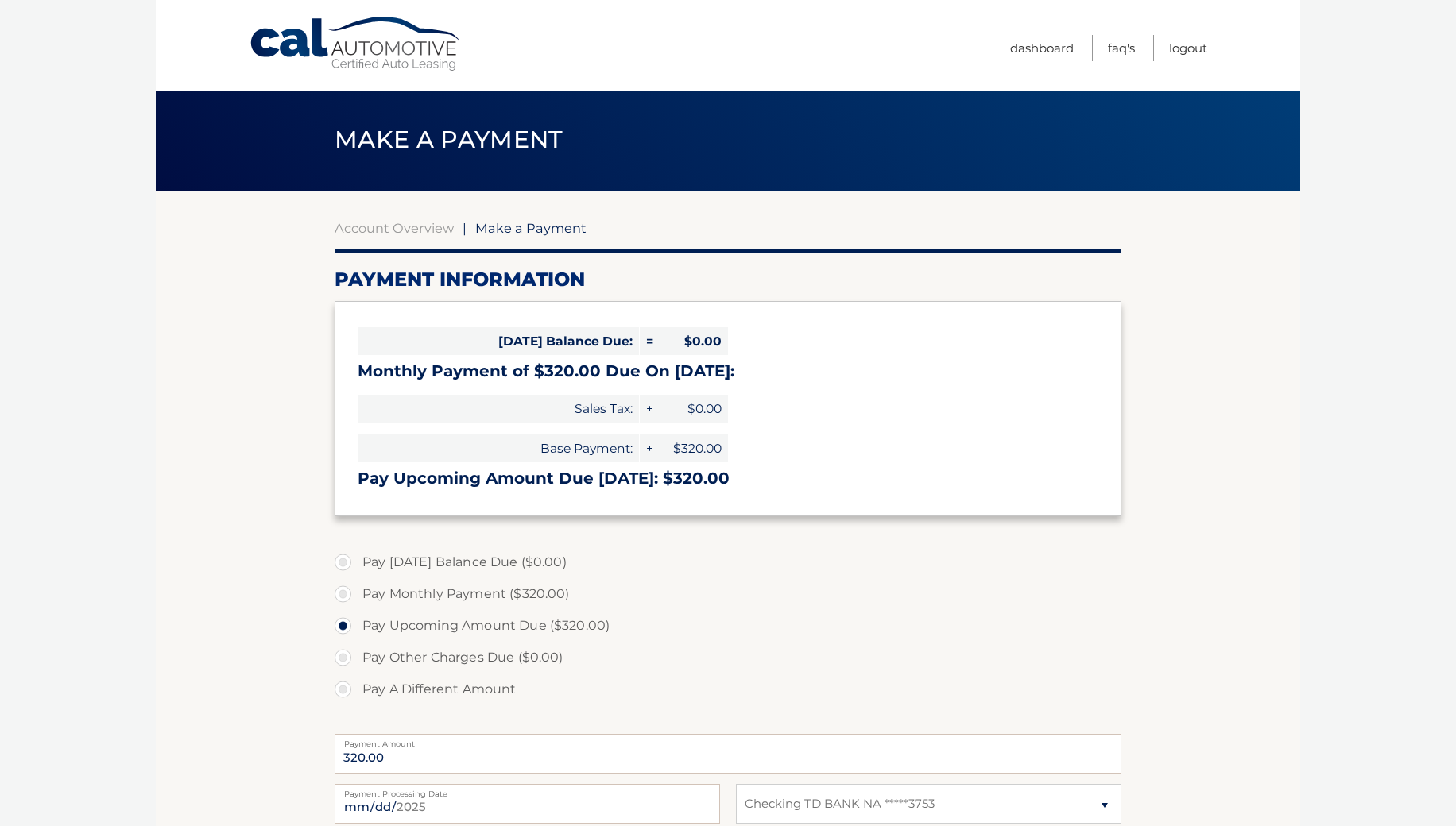
scroll to position [7, 0]
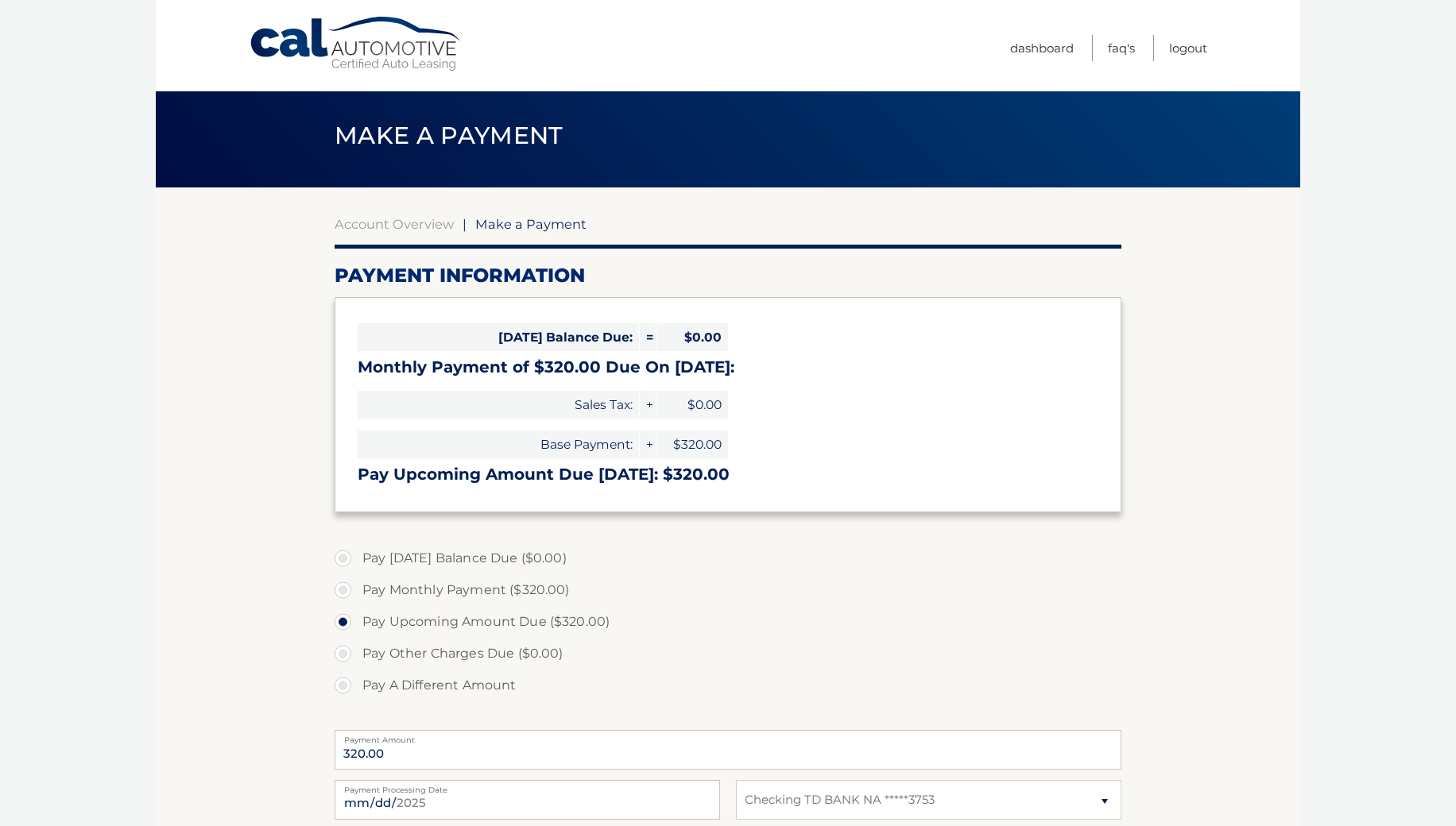
click at [899, 580] on label "Pay Monthly Payment ($320.00)" at bounding box center [728, 590] width 787 height 32
click at [356, 580] on input "Pay Monthly Payment ($320.00)" at bounding box center [349, 587] width 16 height 25
radio input "true"
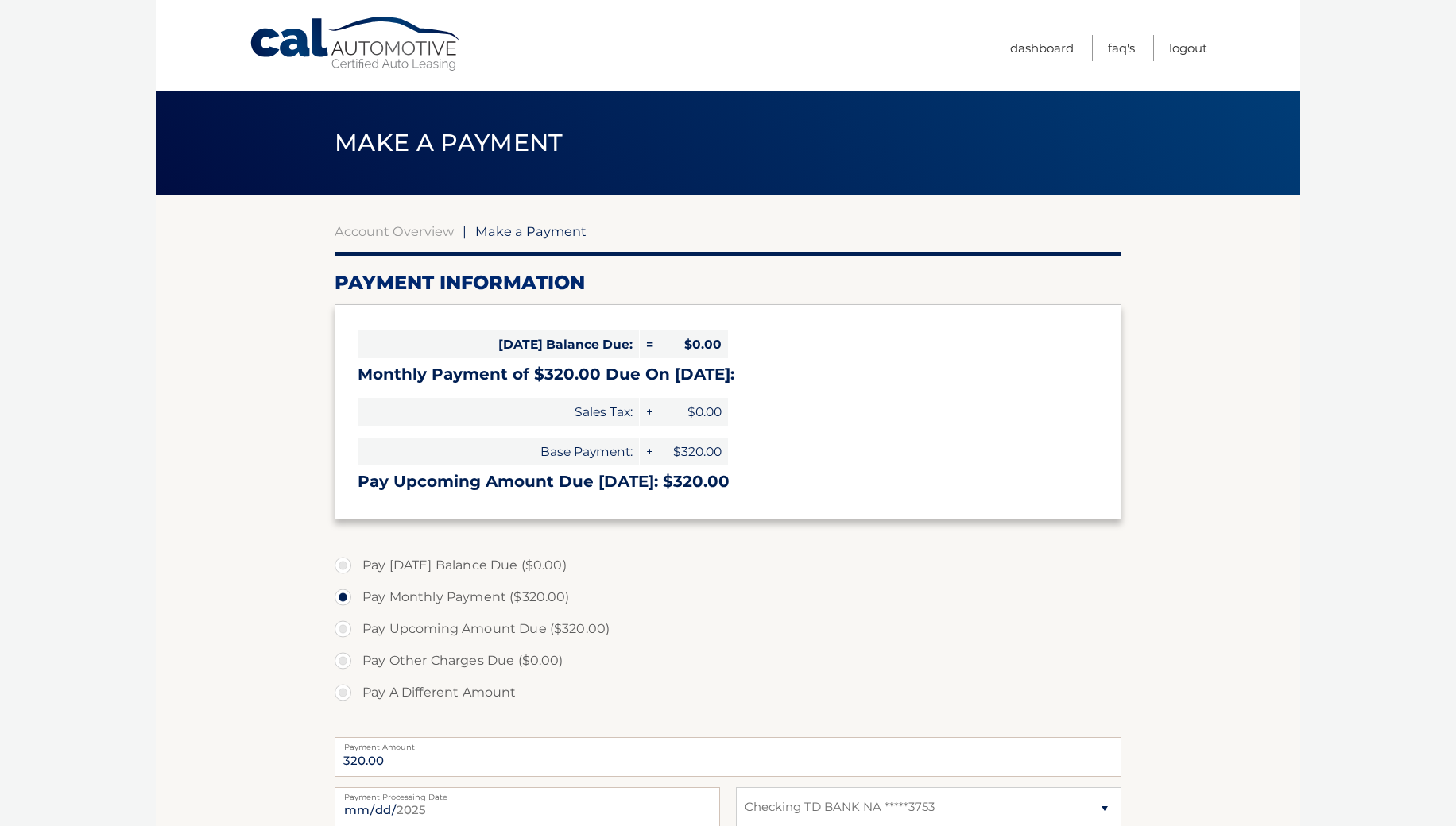
drag, startPoint x: 217, startPoint y: 267, endPoint x: 236, endPoint y: 273, distance: 19.9
click at [232, 270] on section "Account Overview | Make a Payment Payment Information Today's Balance Due: = $0…" at bounding box center [728, 605] width 1145 height 820
click at [89, 274] on body "Cal Automotive Menu Dashboard FAQ's Logout |" at bounding box center [728, 413] width 1456 height 826
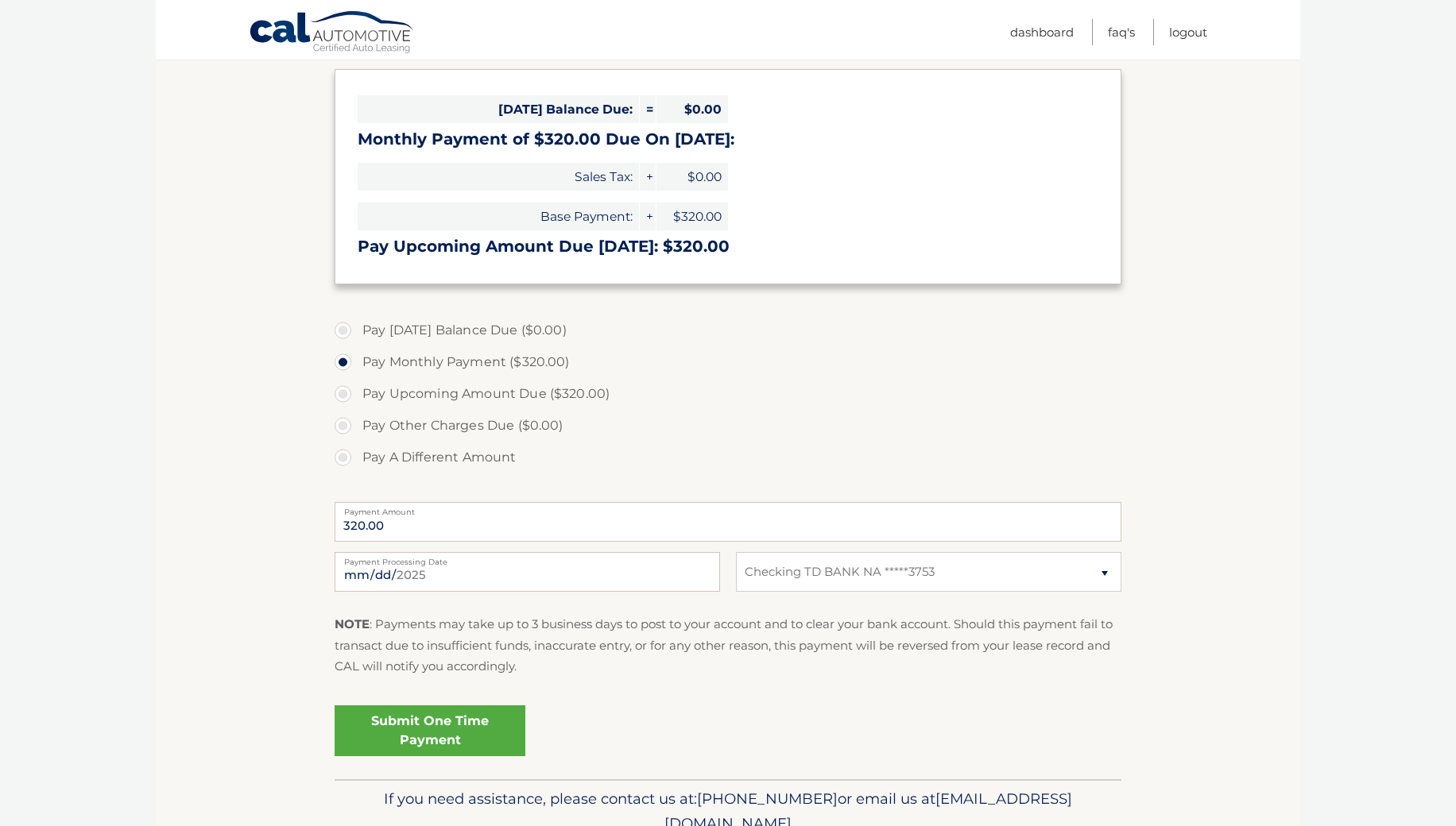
scroll to position [234, 0]
click at [131, 265] on body "Cal Automotive Menu Dashboard FAQ's Logout |" at bounding box center [728, 179] width 1456 height 826
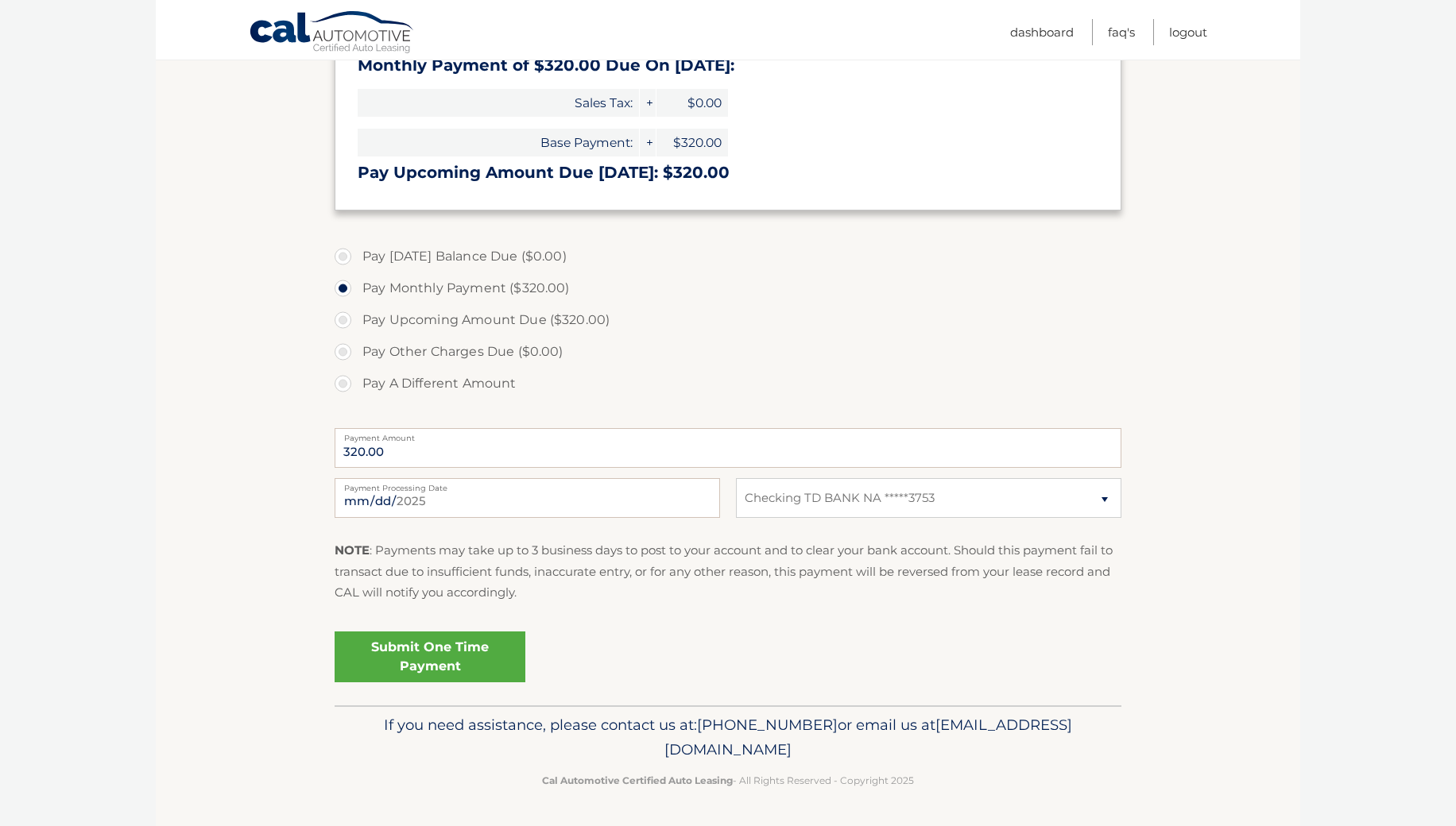
scroll to position [0, 0]
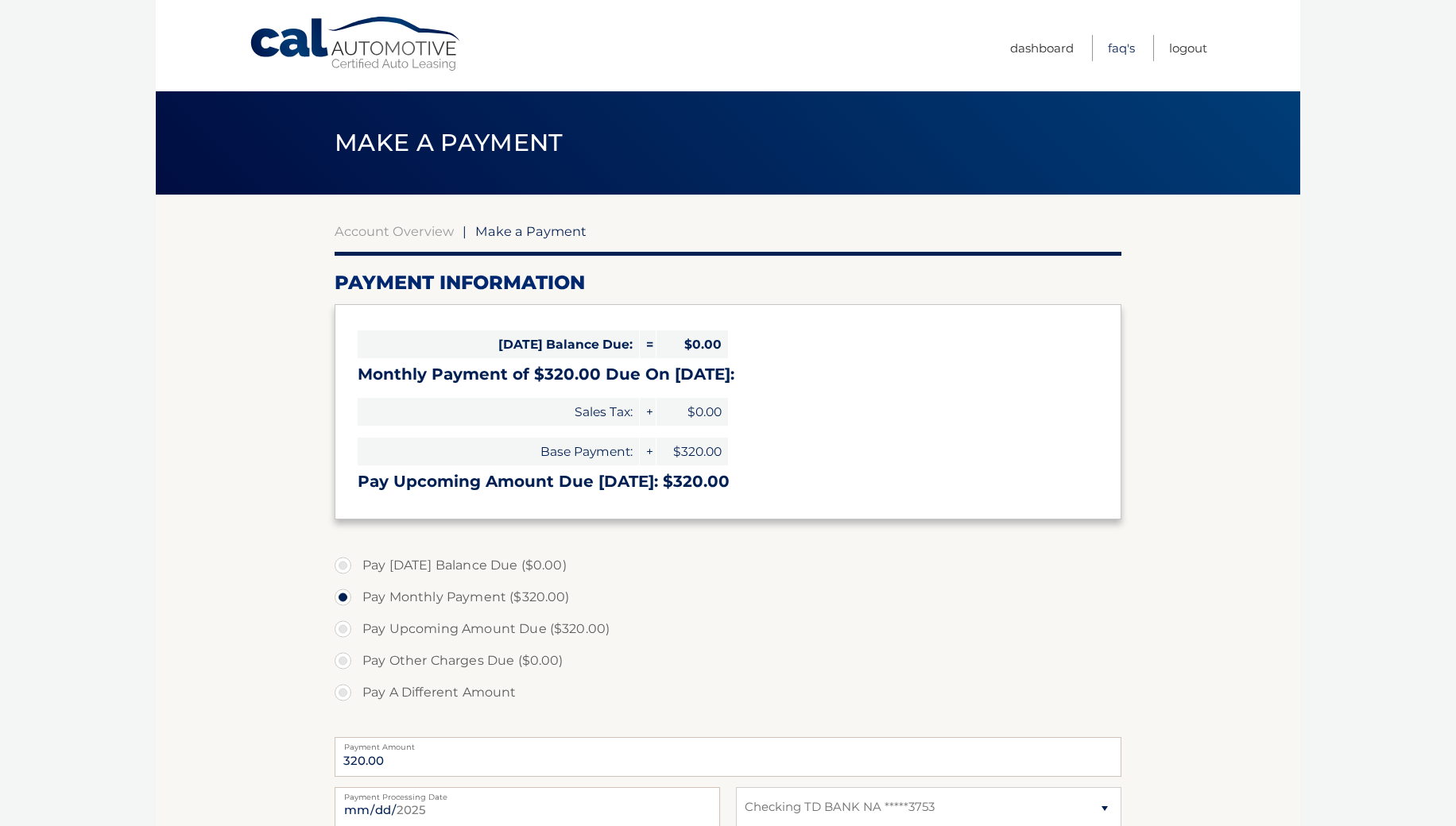
click at [1117, 42] on link "FAQ's" at bounding box center [1121, 48] width 27 height 26
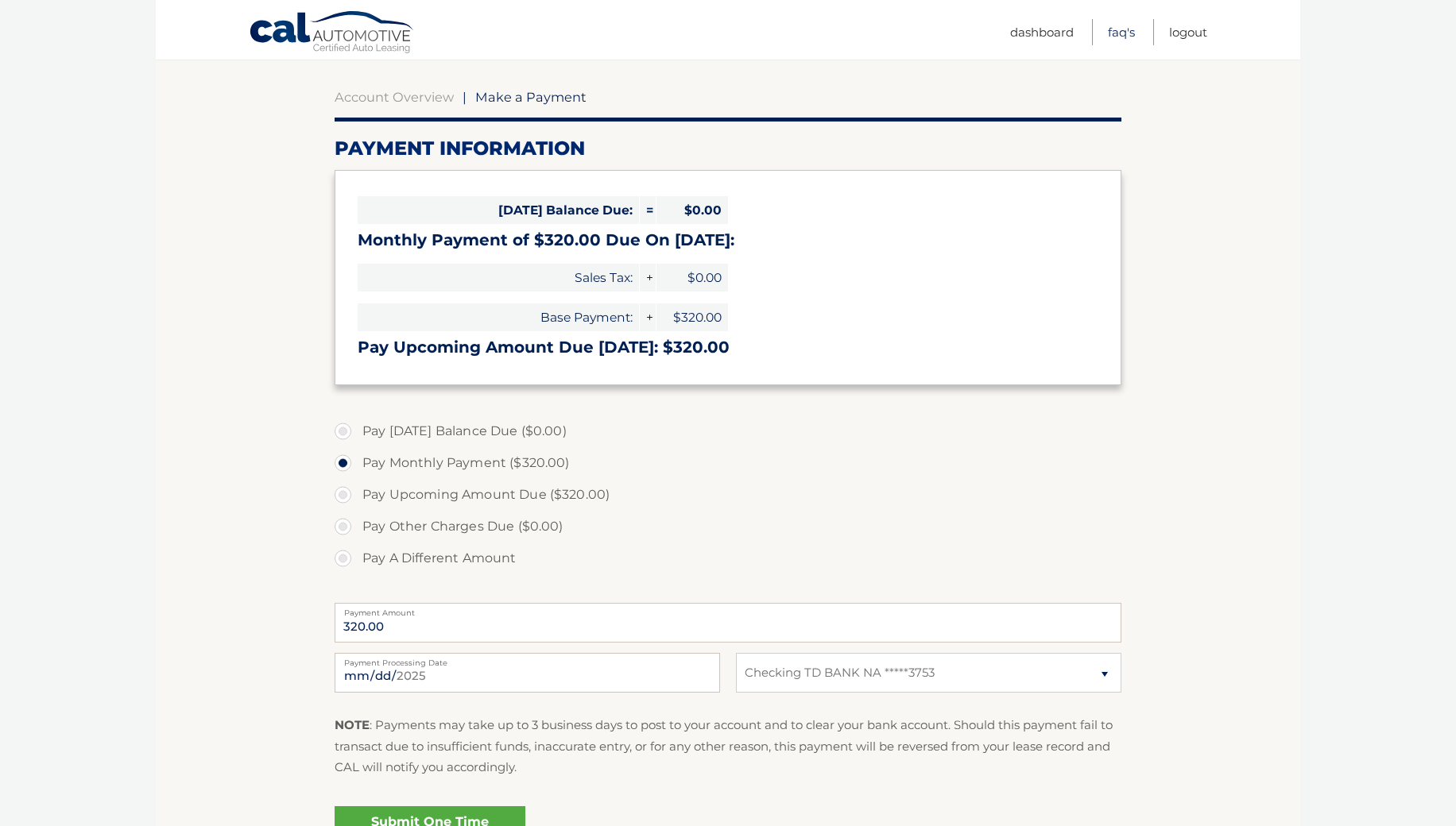
scroll to position [309, 0]
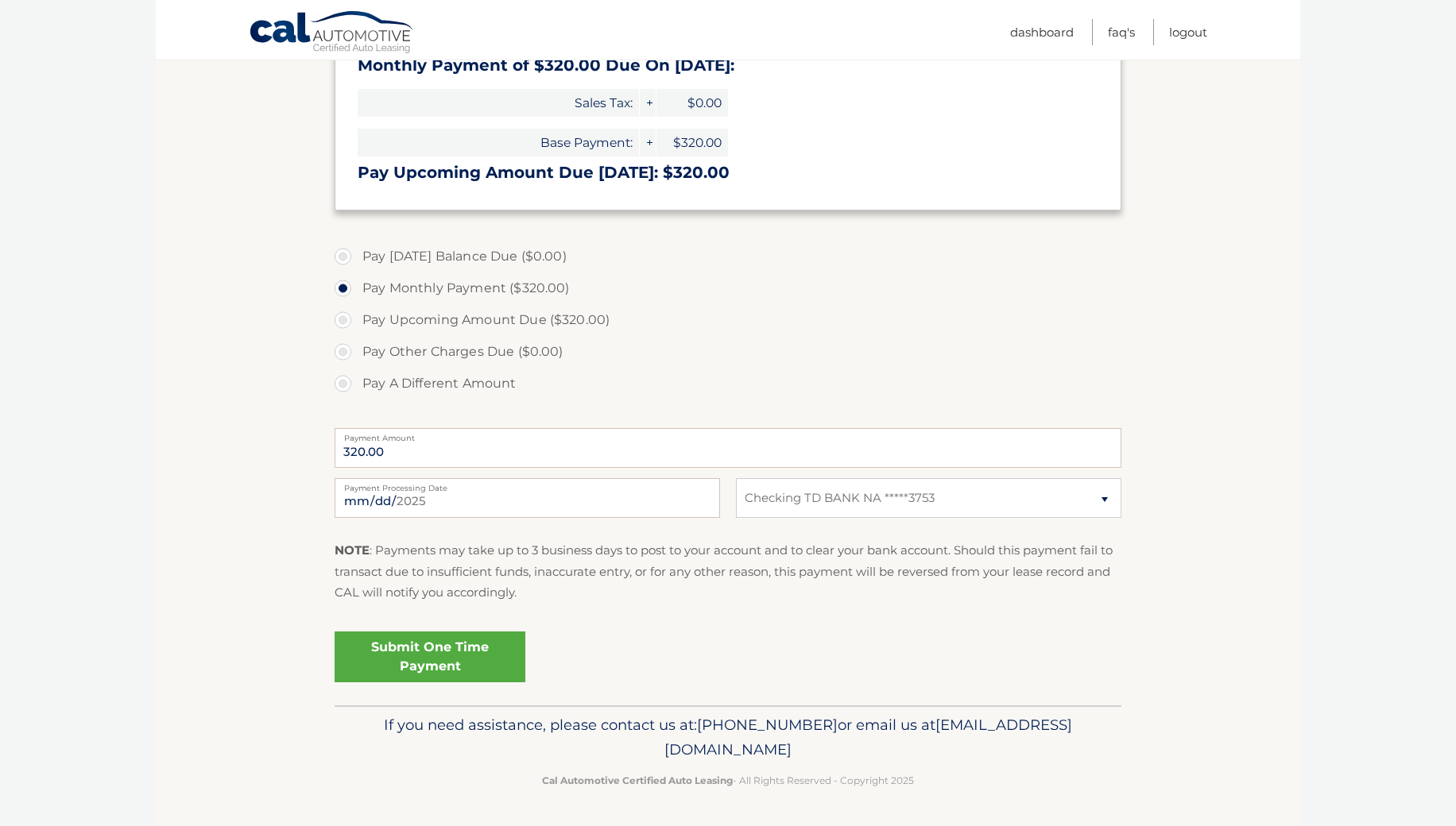
click at [87, 142] on body "Cal Automotive Menu Dashboard FAQ's Logout |" at bounding box center [728, 103] width 1456 height 826
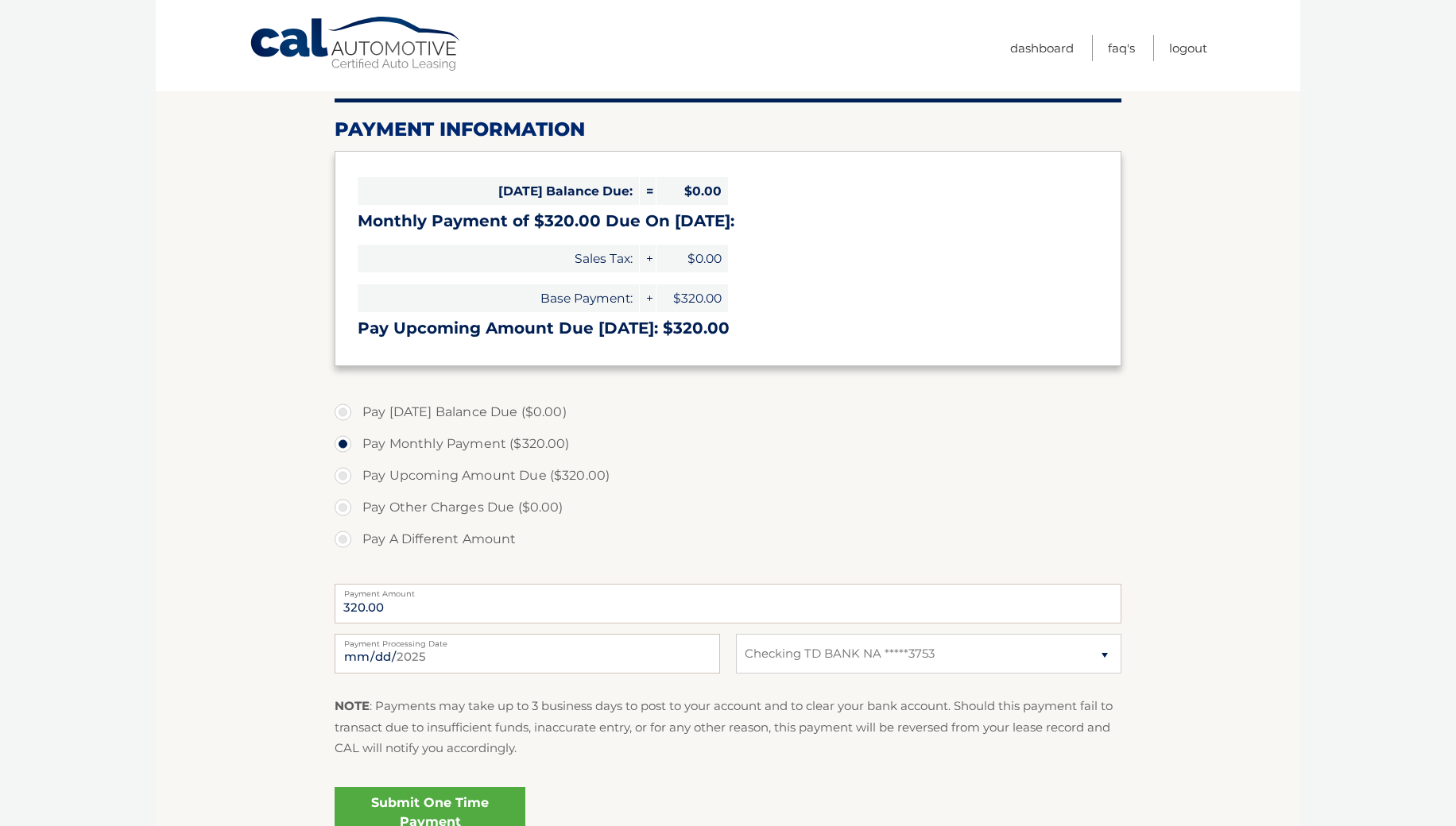
scroll to position [0, 0]
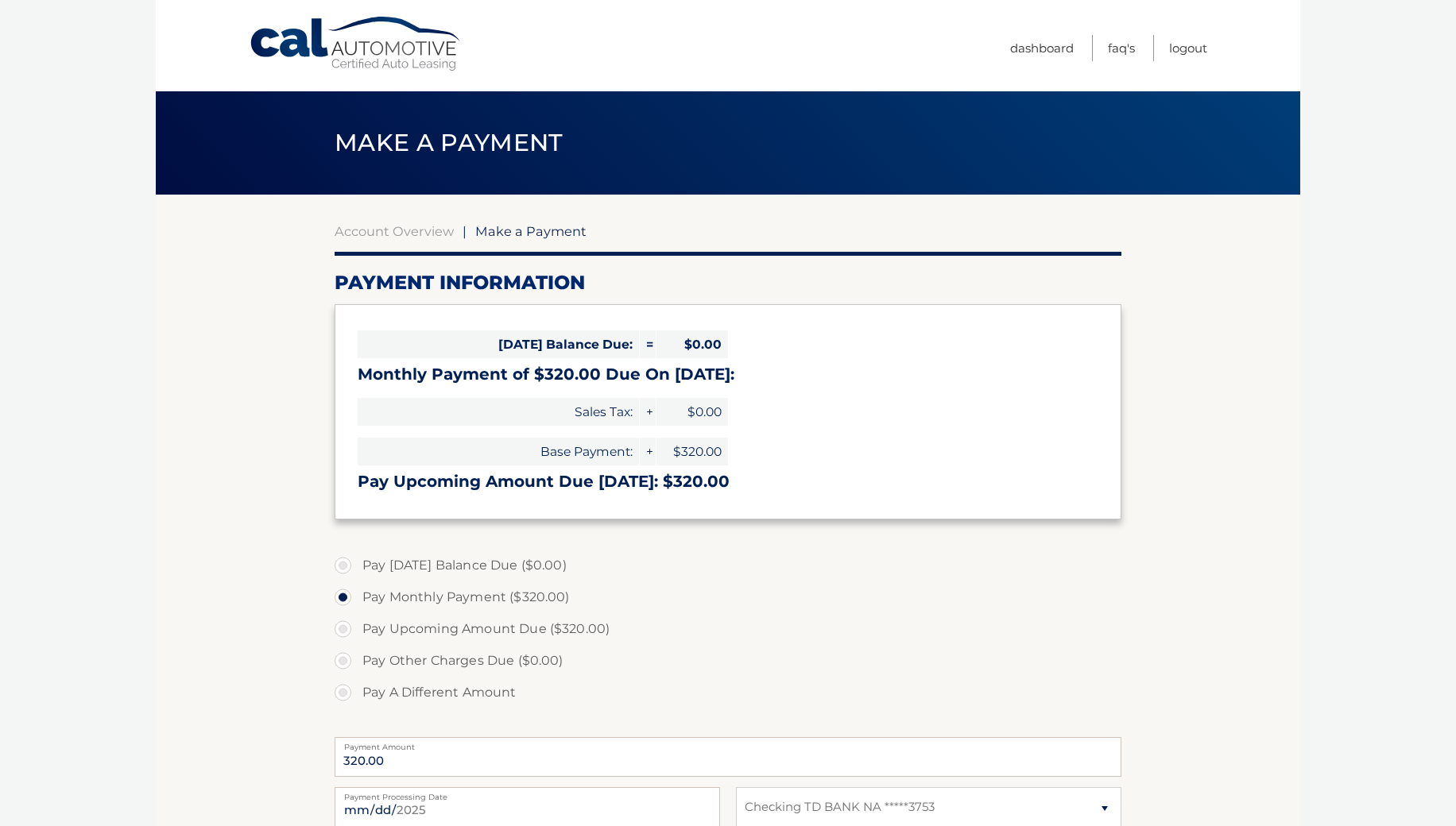
click at [59, 189] on body "Cal Automotive Menu Dashboard FAQ's Logout |" at bounding box center [728, 413] width 1456 height 826
click at [1038, 39] on link "Dashboard" at bounding box center [1041, 48] width 63 height 26
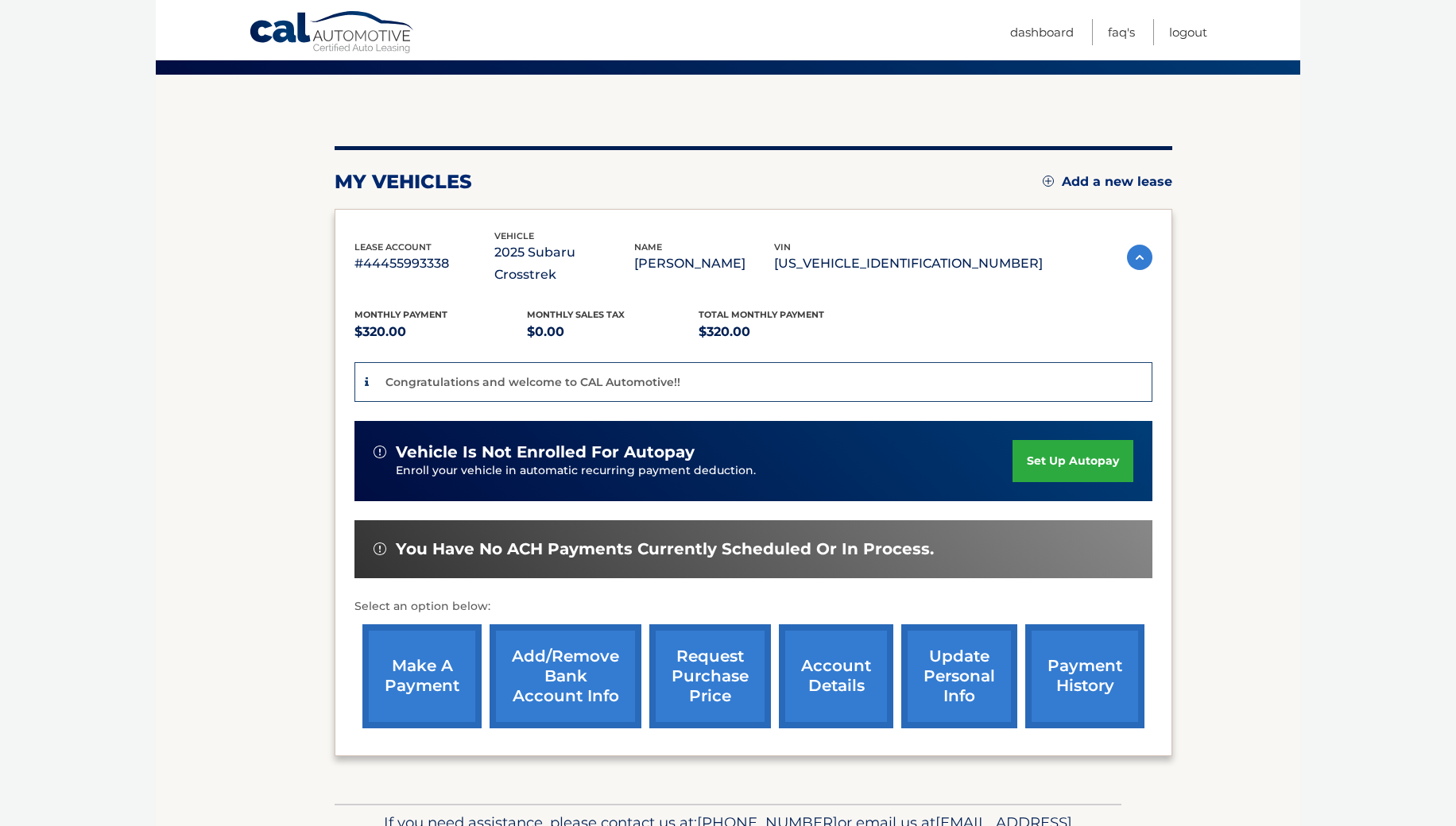
scroll to position [162, 0]
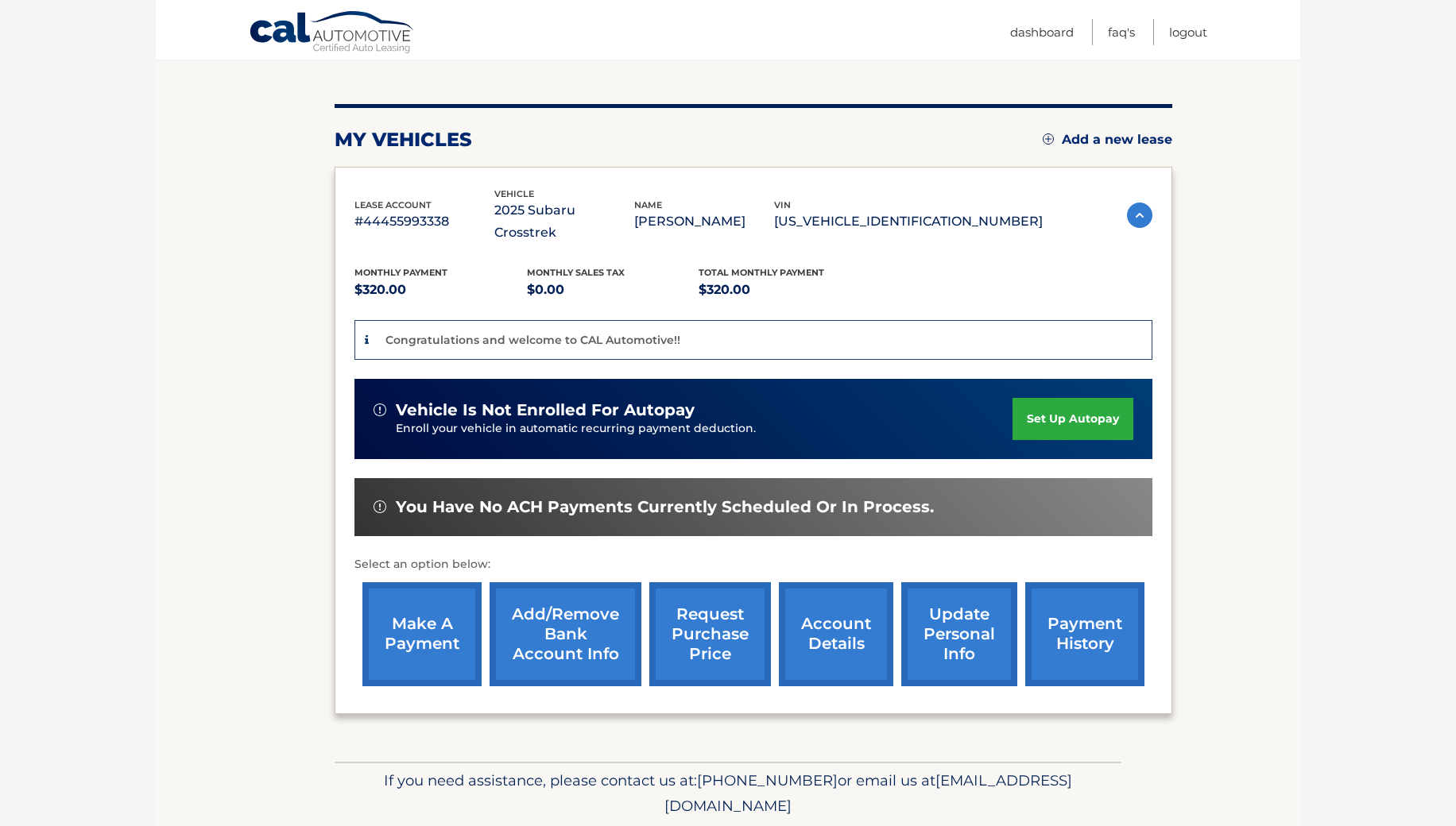
click at [1087, 398] on link "set up autopay" at bounding box center [1073, 419] width 121 height 42
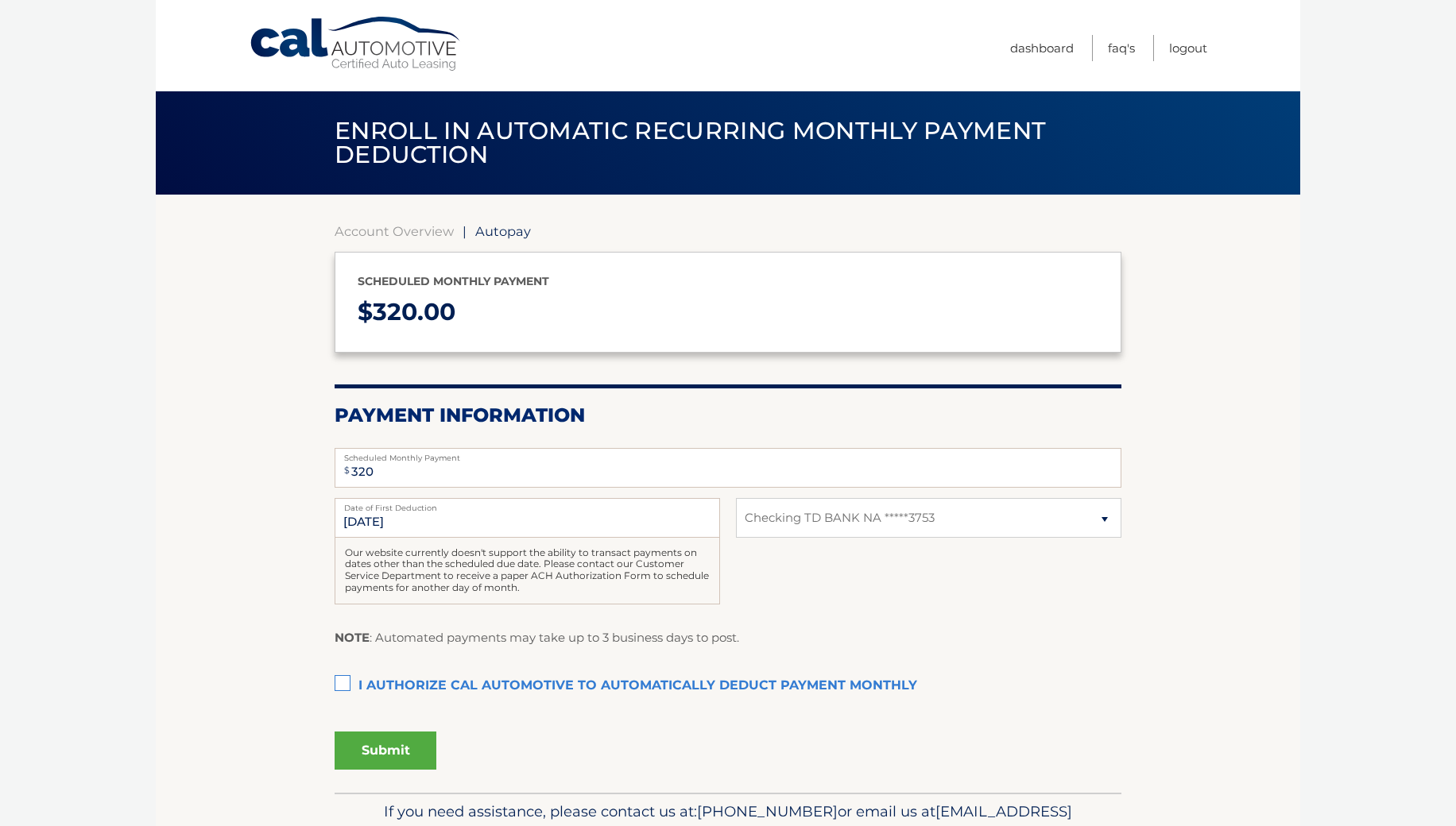
select select "NzgzY2RkMjUtMjc3Yy00NTVmLWEzYzItMDYzZTdiZDhjMzM1"
click at [340, 684] on label "I authorize cal automotive to automatically deduct payment monthly This checkbo…" at bounding box center [728, 686] width 787 height 32
click at [0, 0] on input "I authorize cal automotive to automatically deduct payment monthly This checkbo…" at bounding box center [0, 0] width 0 height 0
click at [71, 284] on body "Cal Automotive Menu Dashboard FAQ's Logout | $" at bounding box center [728, 413] width 1456 height 826
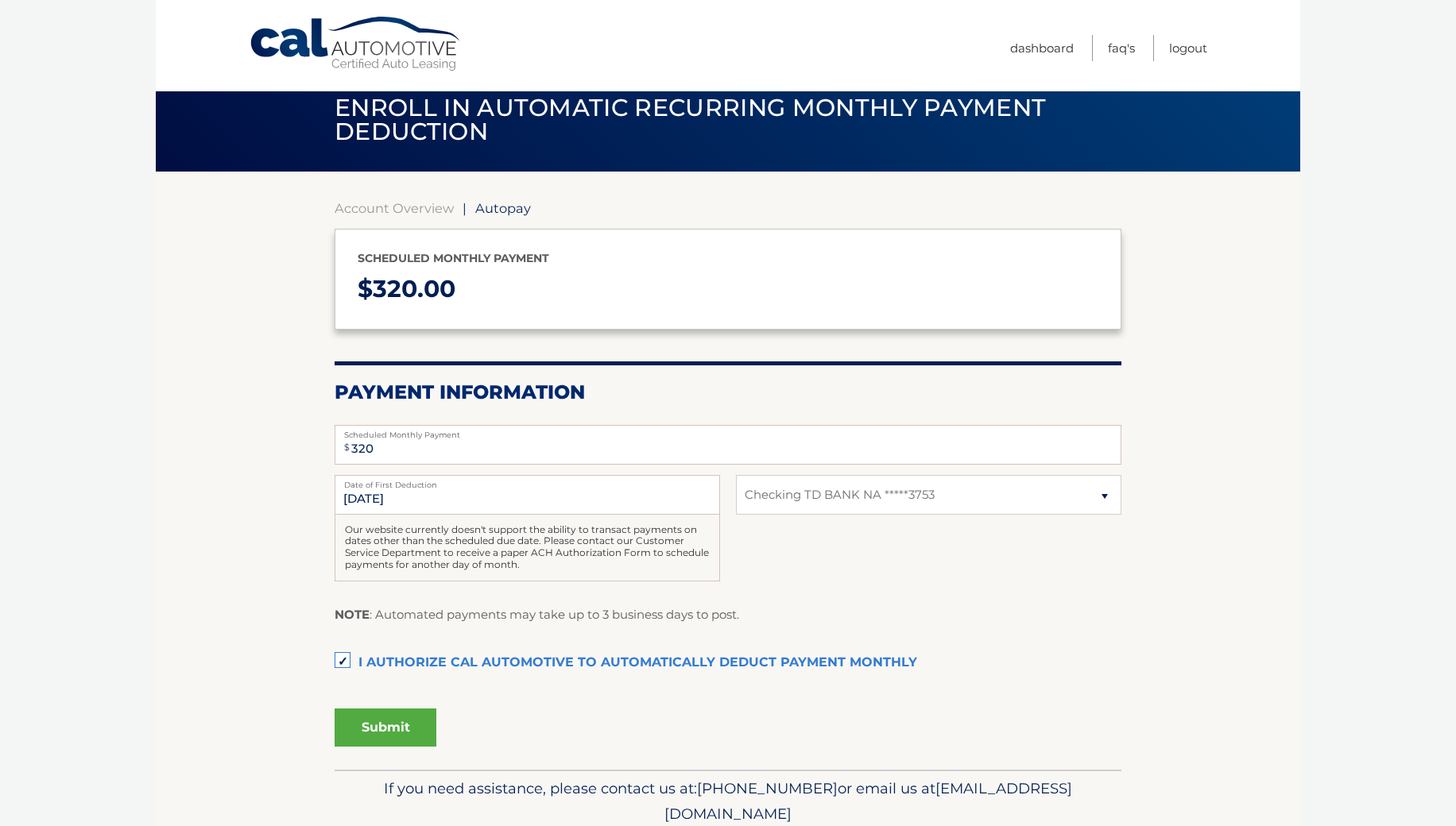
scroll to position [87, 0]
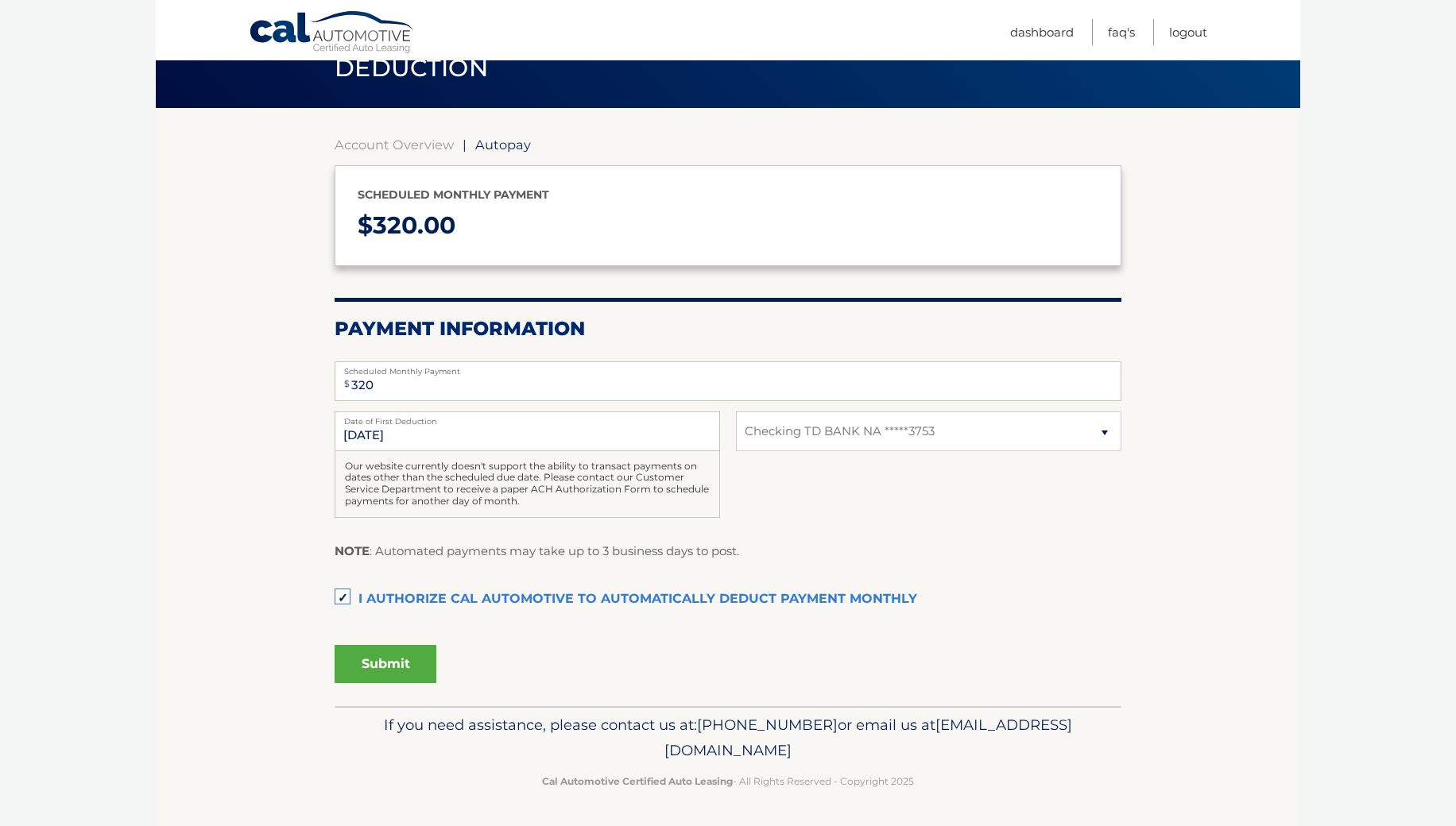
click at [392, 660] on button "Submit" at bounding box center [385, 664] width 101 height 38
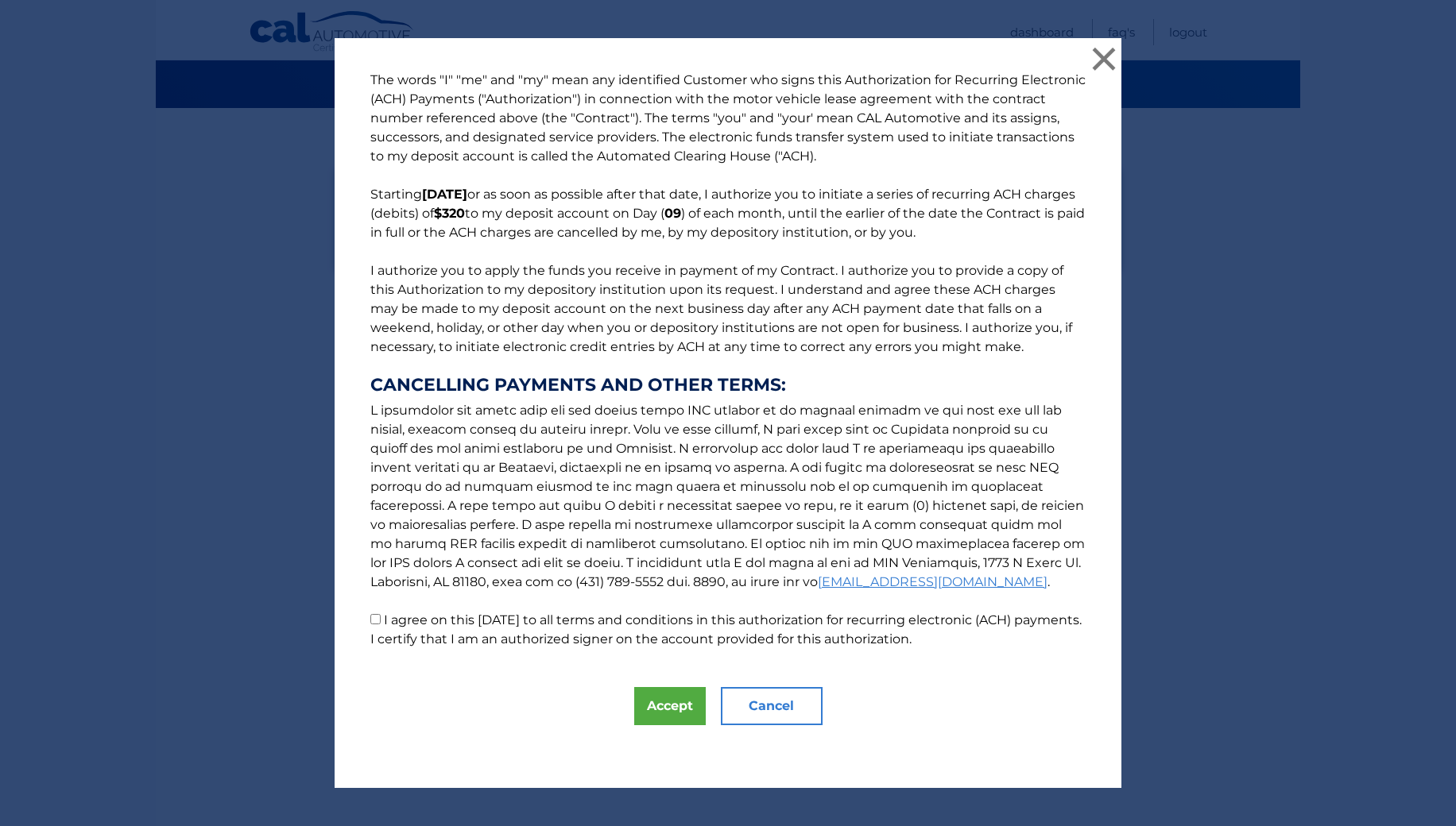
click at [378, 621] on input "I agree on this 09/02/2025 to all terms and conditions in this authorization fo…" at bounding box center [375, 619] width 10 height 10
checkbox input "true"
click at [680, 706] on button "Accept" at bounding box center [669, 706] width 71 height 38
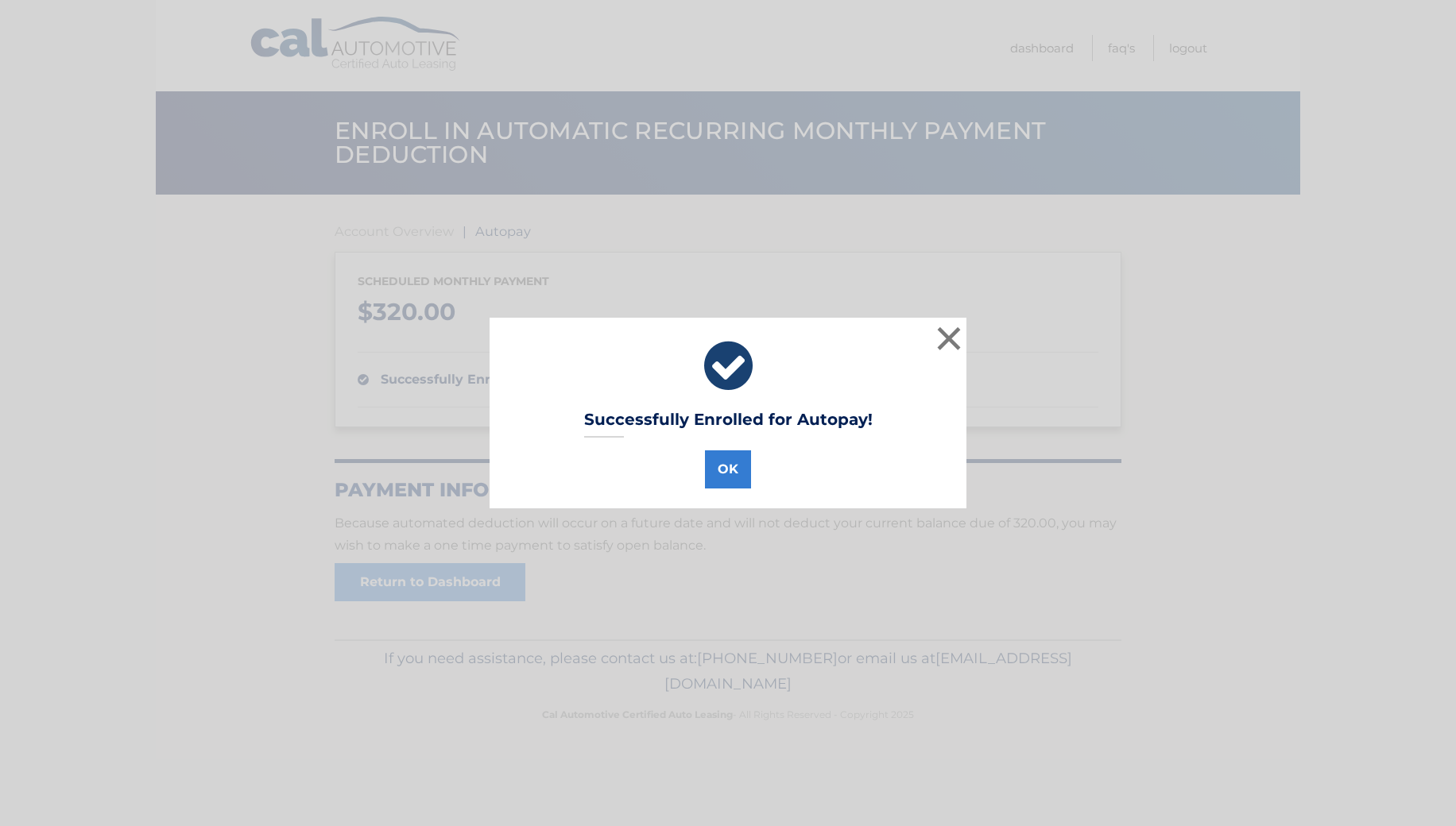
click at [757, 478] on div "OK" at bounding box center [728, 465] width 437 height 44
click at [707, 472] on button "OK" at bounding box center [728, 470] width 46 height 38
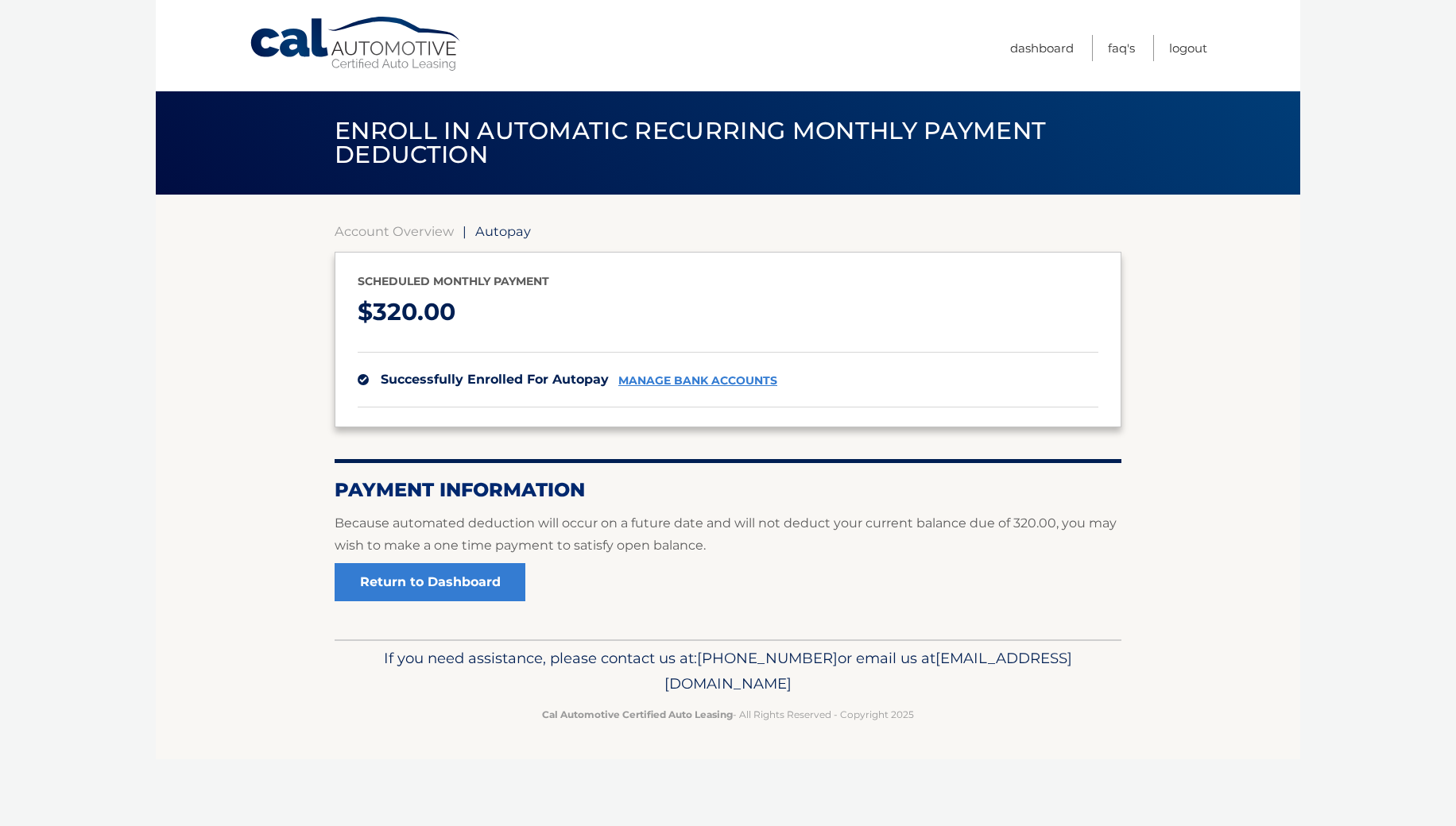
click at [1367, 284] on body "Cal Automotive Menu Dashboard FAQ's Logout | $" at bounding box center [728, 413] width 1456 height 826
